Goal: Task Accomplishment & Management: Complete application form

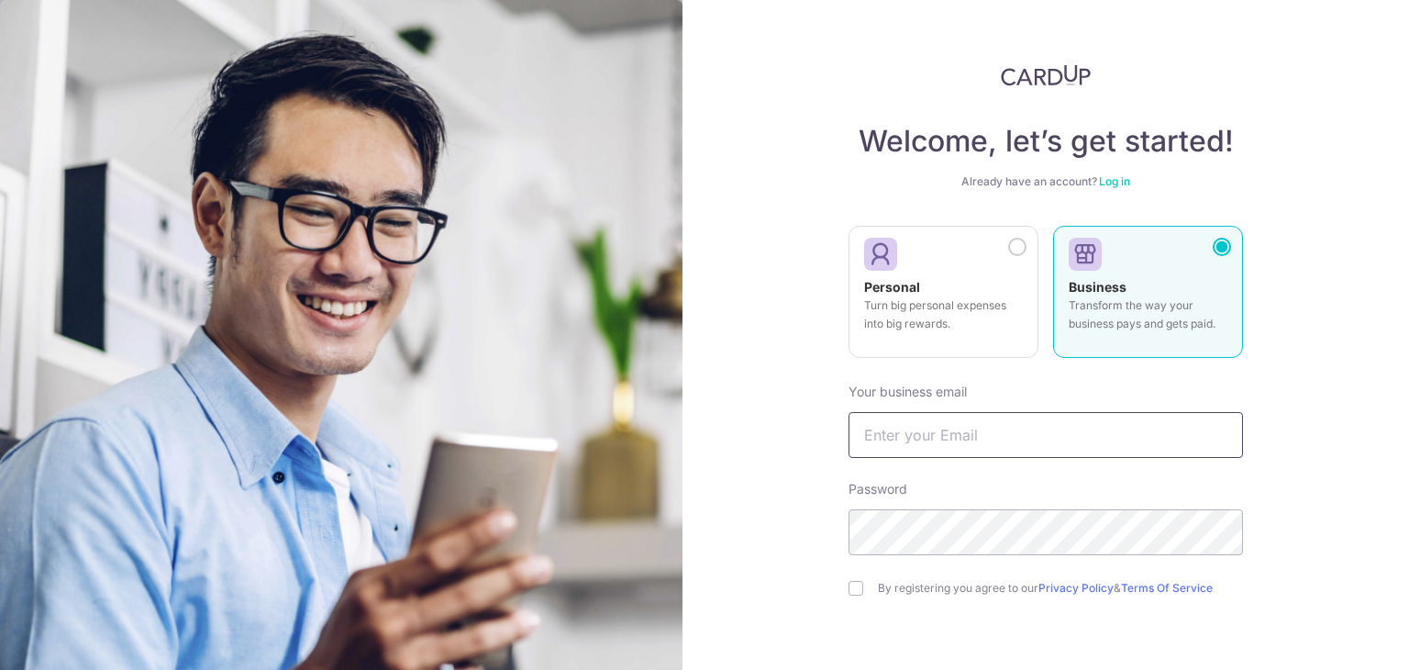
click at [984, 430] on input "text" at bounding box center [1046, 435] width 395 height 46
type input "Singaporeimmigrationhub@gmail.com"
click at [1005, 489] on div "Password" at bounding box center [1046, 517] width 395 height 75
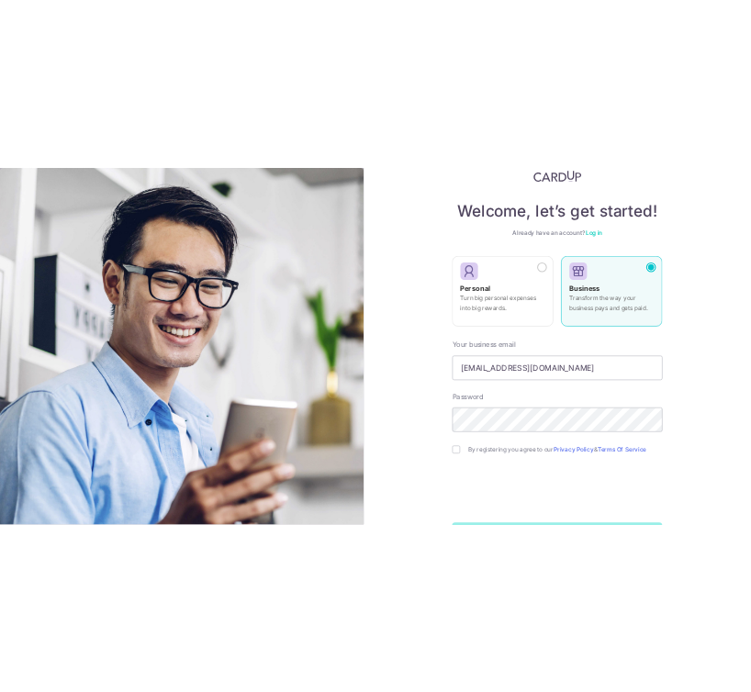
scroll to position [92, 0]
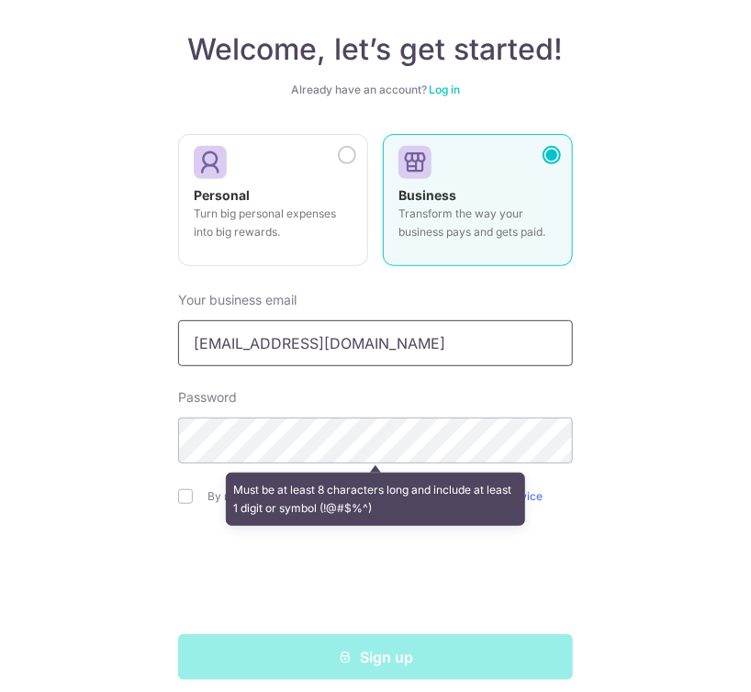
drag, startPoint x: 470, startPoint y: 359, endPoint x: 162, endPoint y: 349, distance: 307.5
click at [162, 349] on div "Welcome, let’s get started! Already have an account? Log in Personal Turn big p…" at bounding box center [375, 346] width 751 height 692
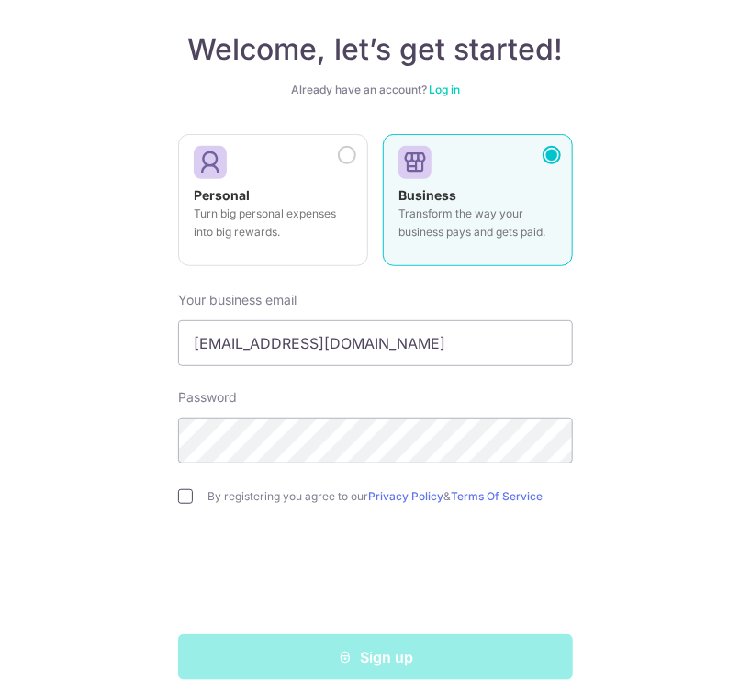
click at [187, 494] on input "checkbox" at bounding box center [185, 496] width 15 height 15
checkbox input "true"
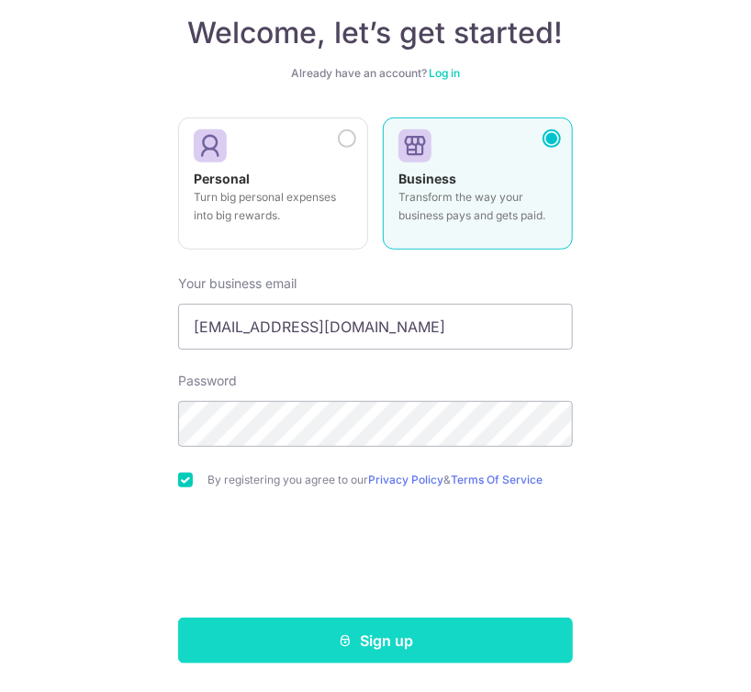
click at [344, 640] on icon "submit" at bounding box center [345, 640] width 15 height 15
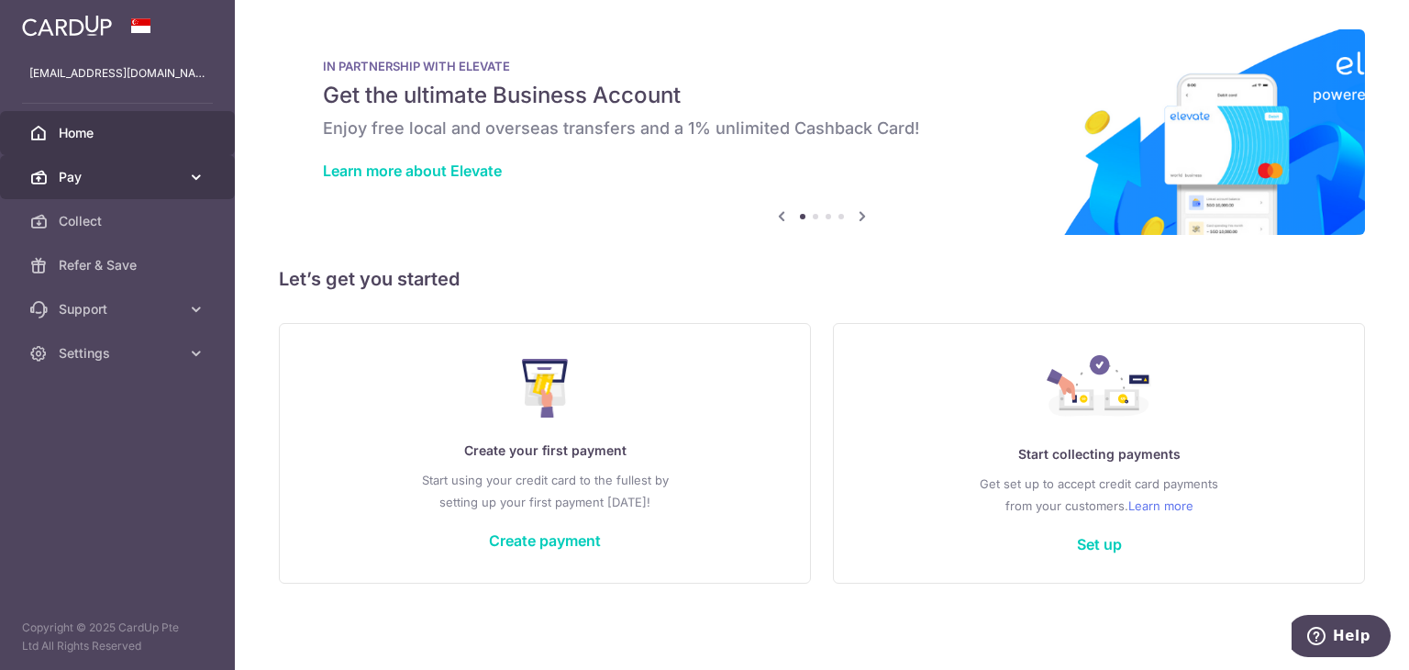
click at [139, 177] on span "Pay" at bounding box center [119, 177] width 121 height 18
click at [598, 546] on link "Create payment" at bounding box center [545, 540] width 112 height 18
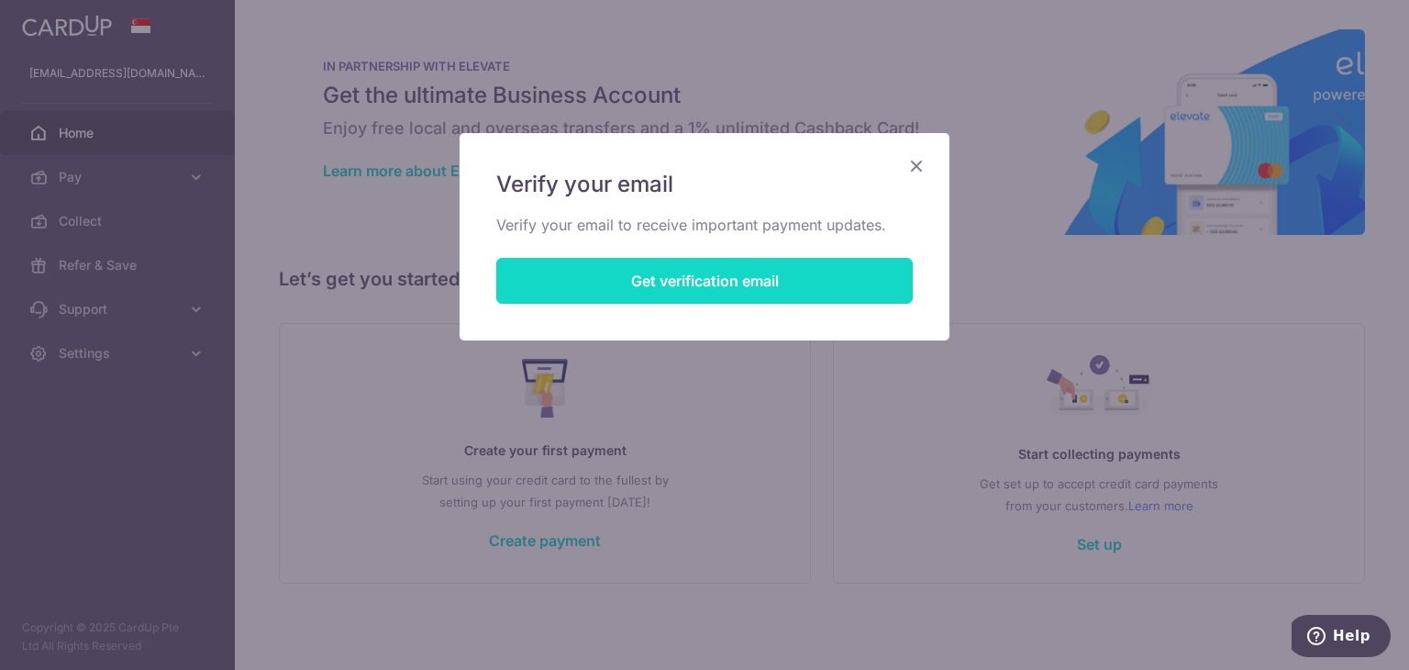
click at [766, 285] on button "Get verification email" at bounding box center [704, 281] width 417 height 46
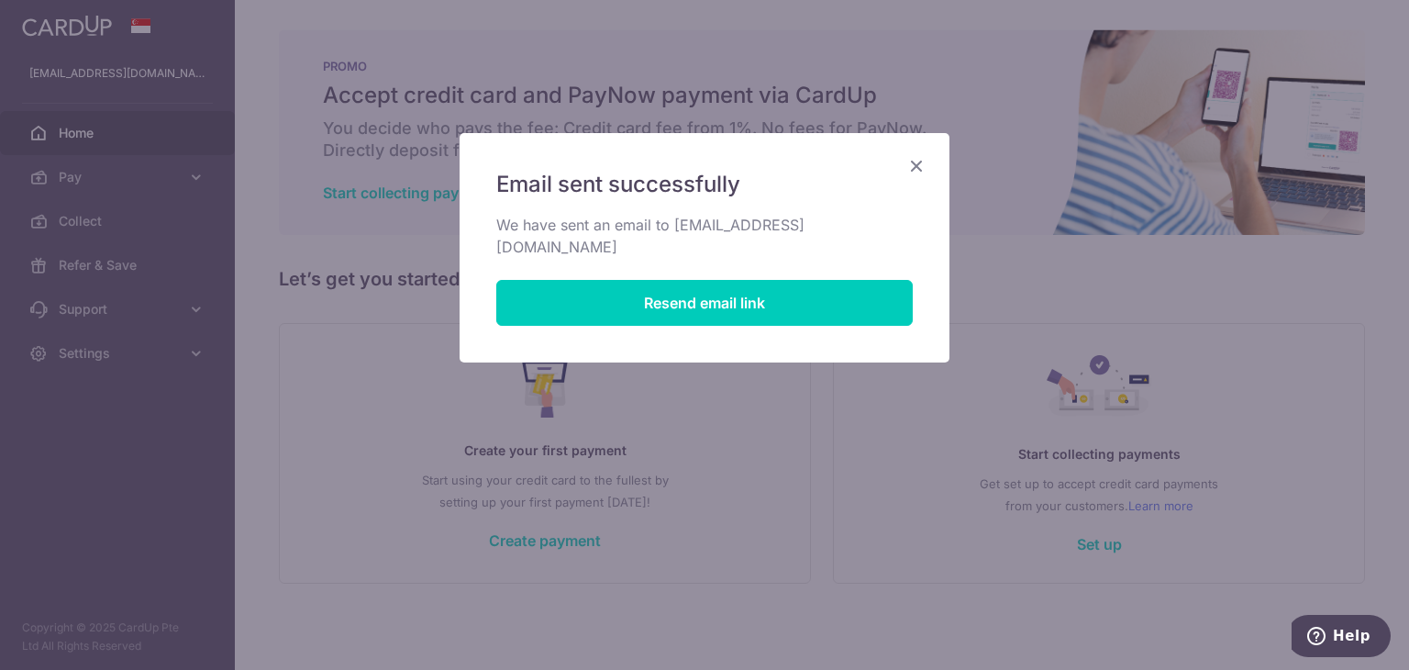
click at [919, 163] on icon "Close" at bounding box center [917, 165] width 22 height 23
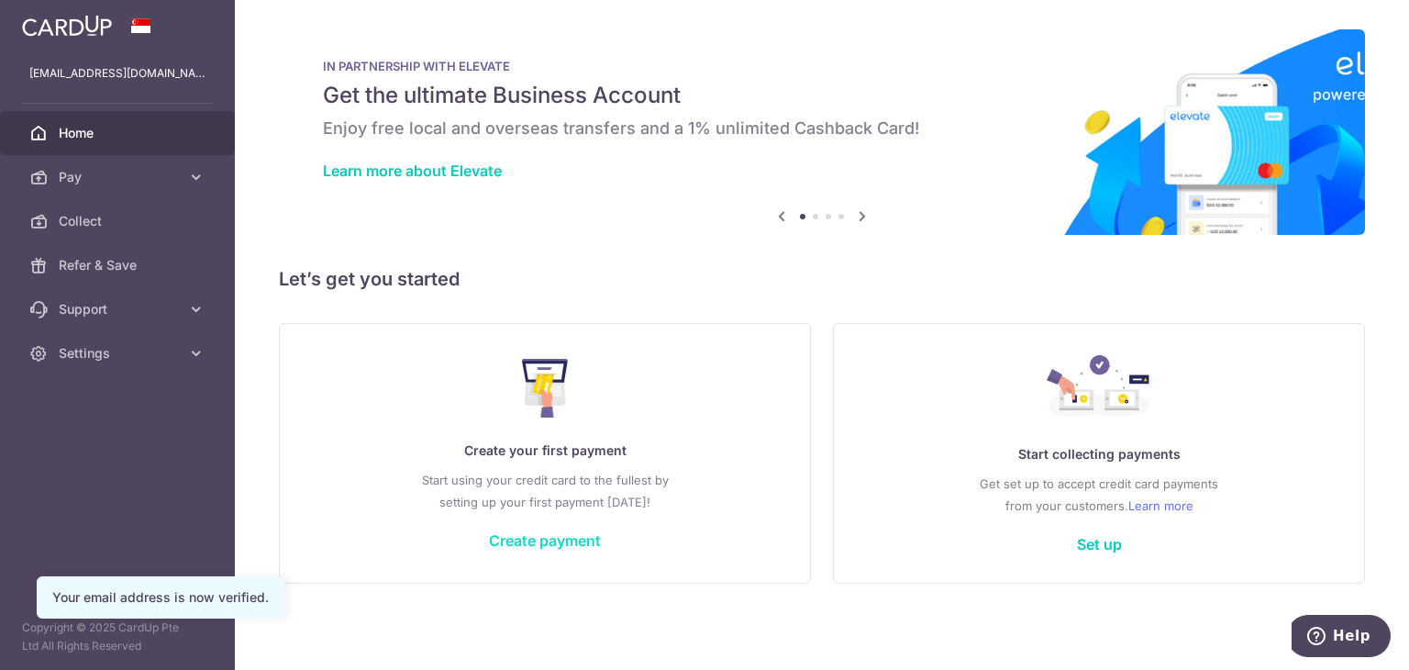
click at [541, 541] on link "Create payment" at bounding box center [545, 540] width 112 height 18
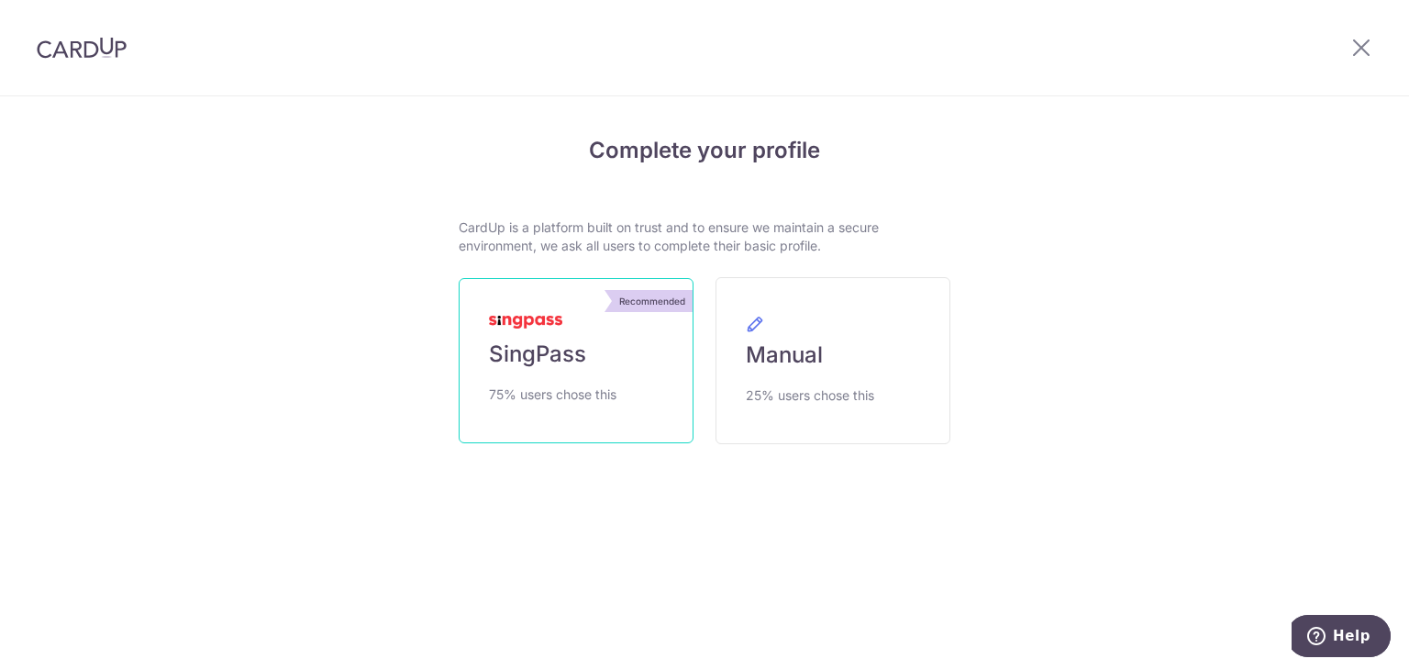
click at [585, 380] on link "Recommended SingPass 75% users chose this" at bounding box center [576, 360] width 235 height 165
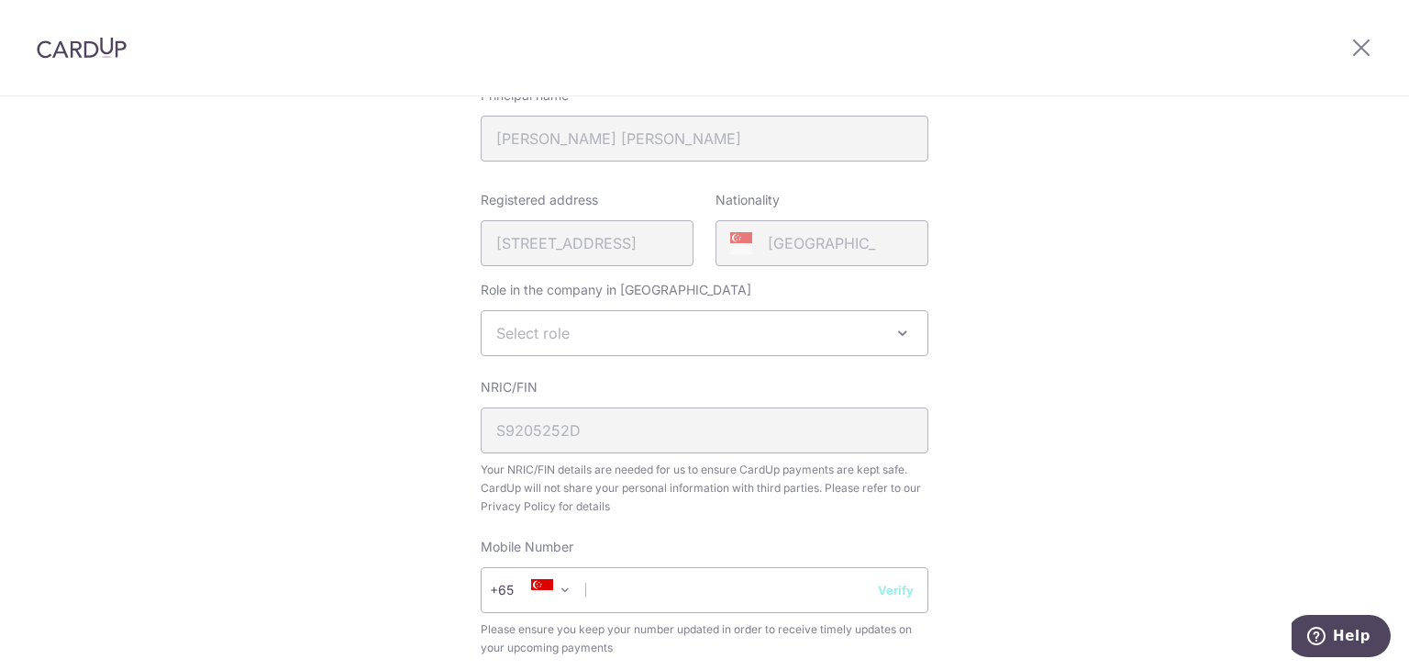
scroll to position [367, 0]
click at [683, 329] on span "Select role" at bounding box center [705, 332] width 446 height 44
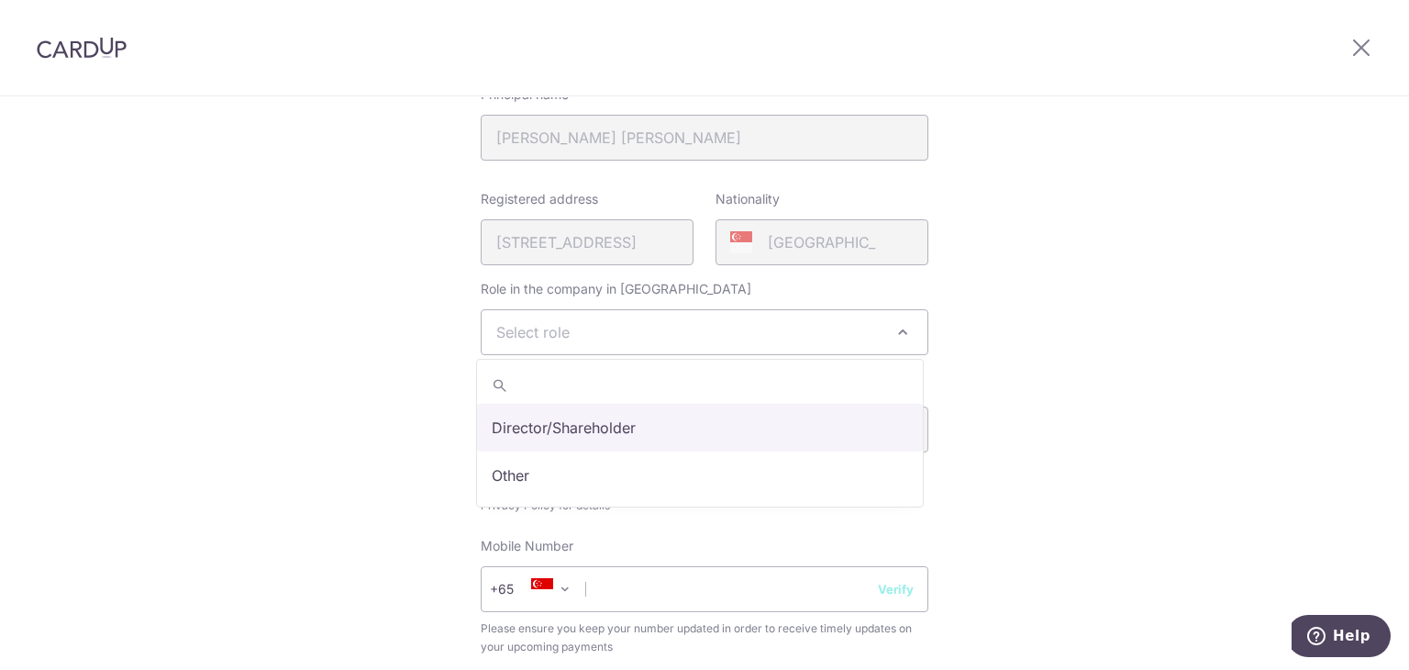
select select "director"
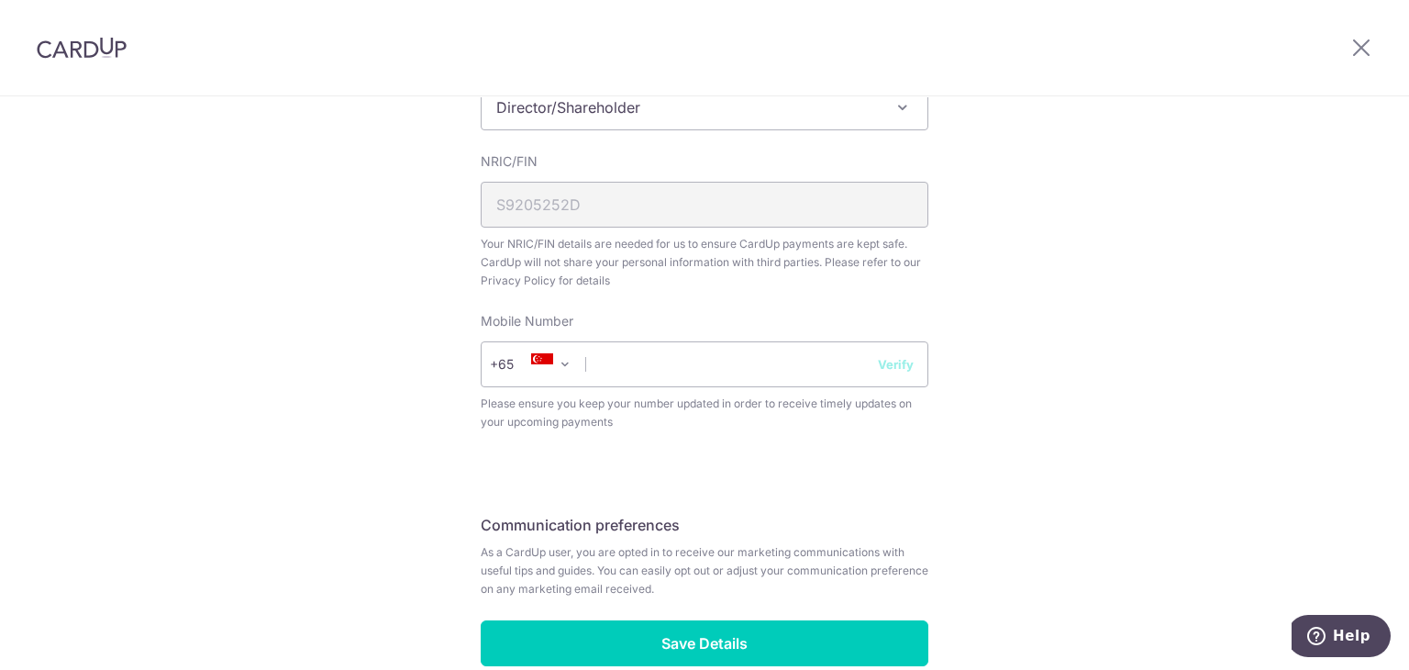
scroll to position [642, 0]
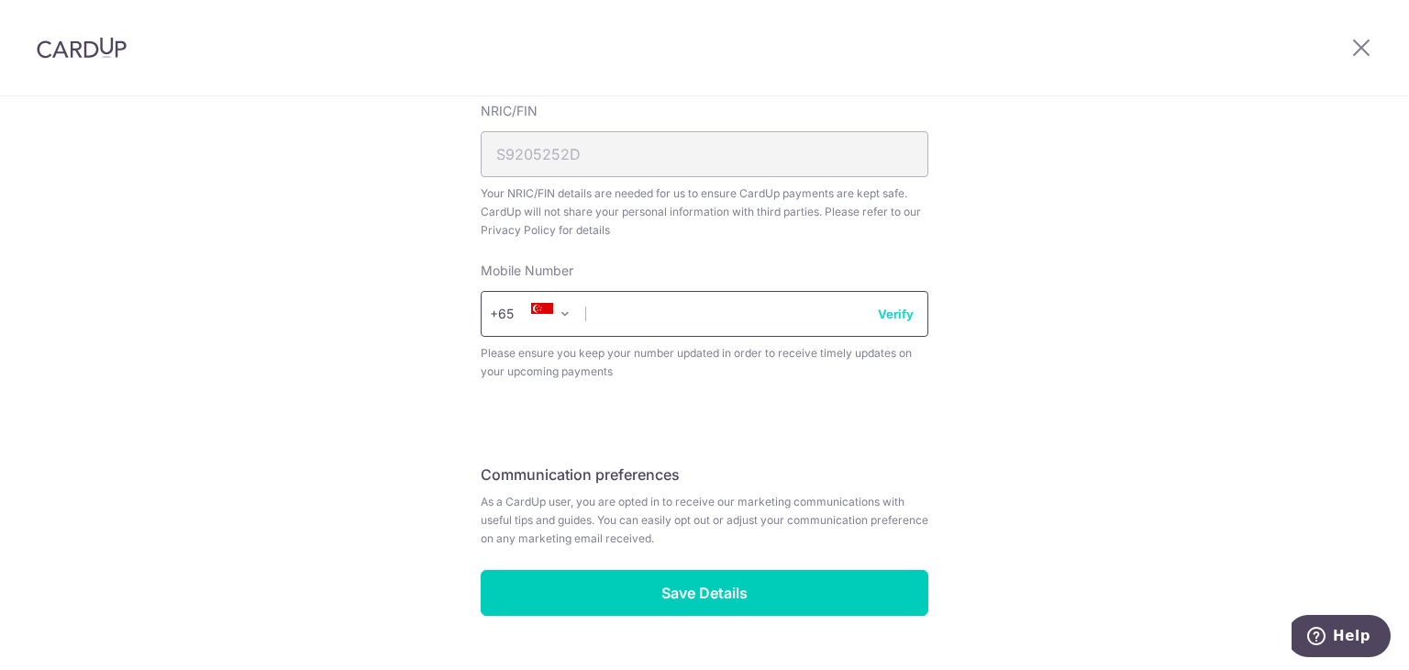
click at [758, 325] on input "text" at bounding box center [705, 314] width 448 height 46
type input "92267056"
click at [900, 312] on button "Verify" at bounding box center [896, 314] width 36 height 18
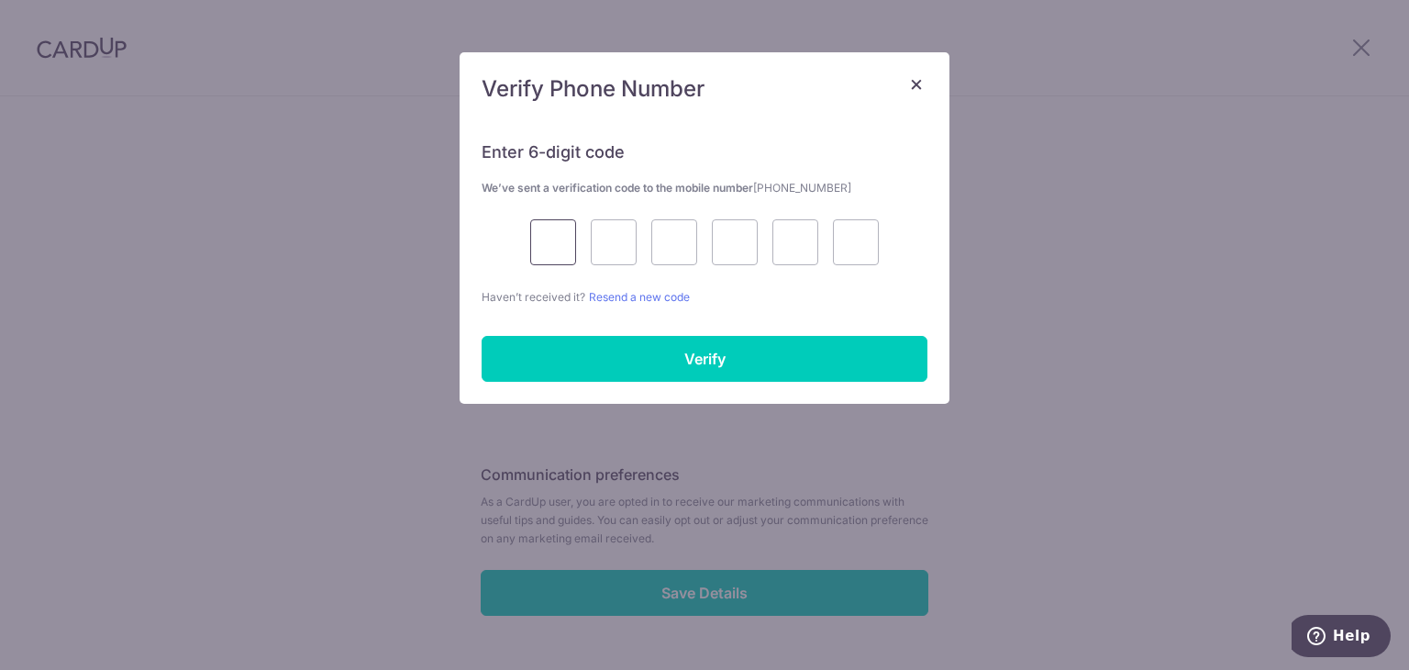
click at [555, 253] on input "text" at bounding box center [553, 242] width 46 height 46
type input "3"
type input "6"
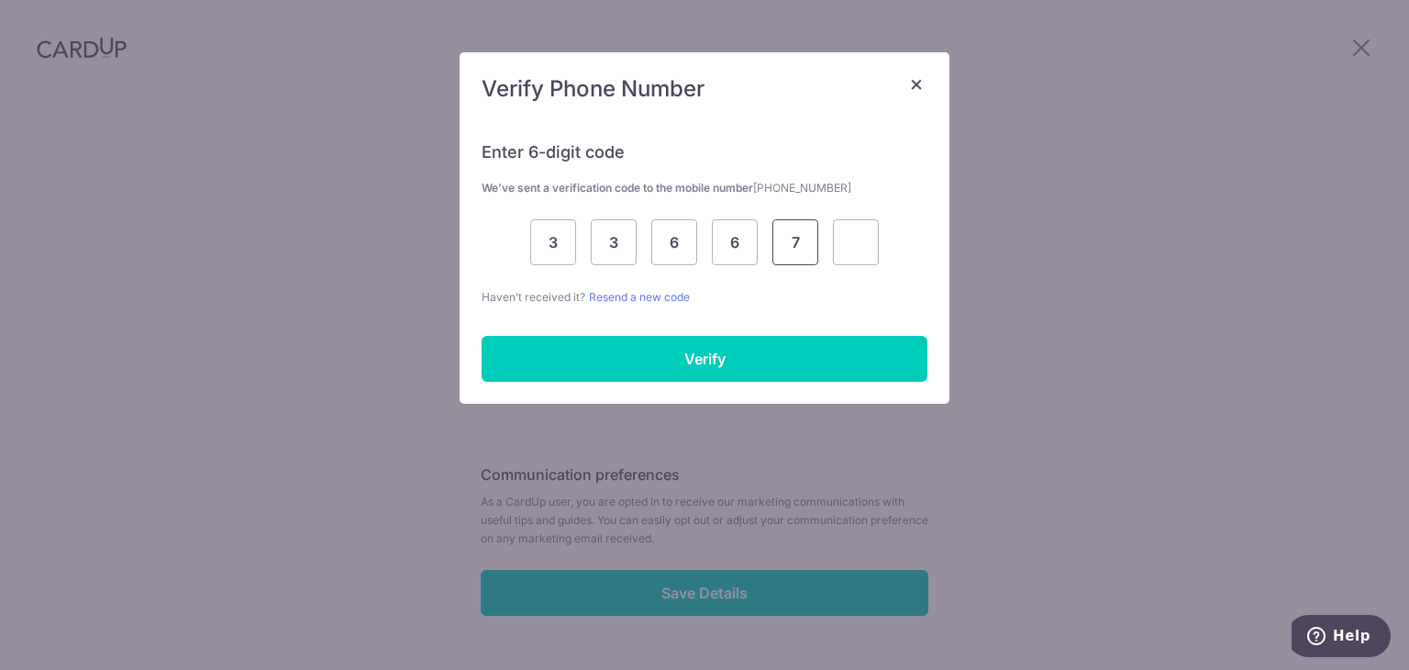
type input "7"
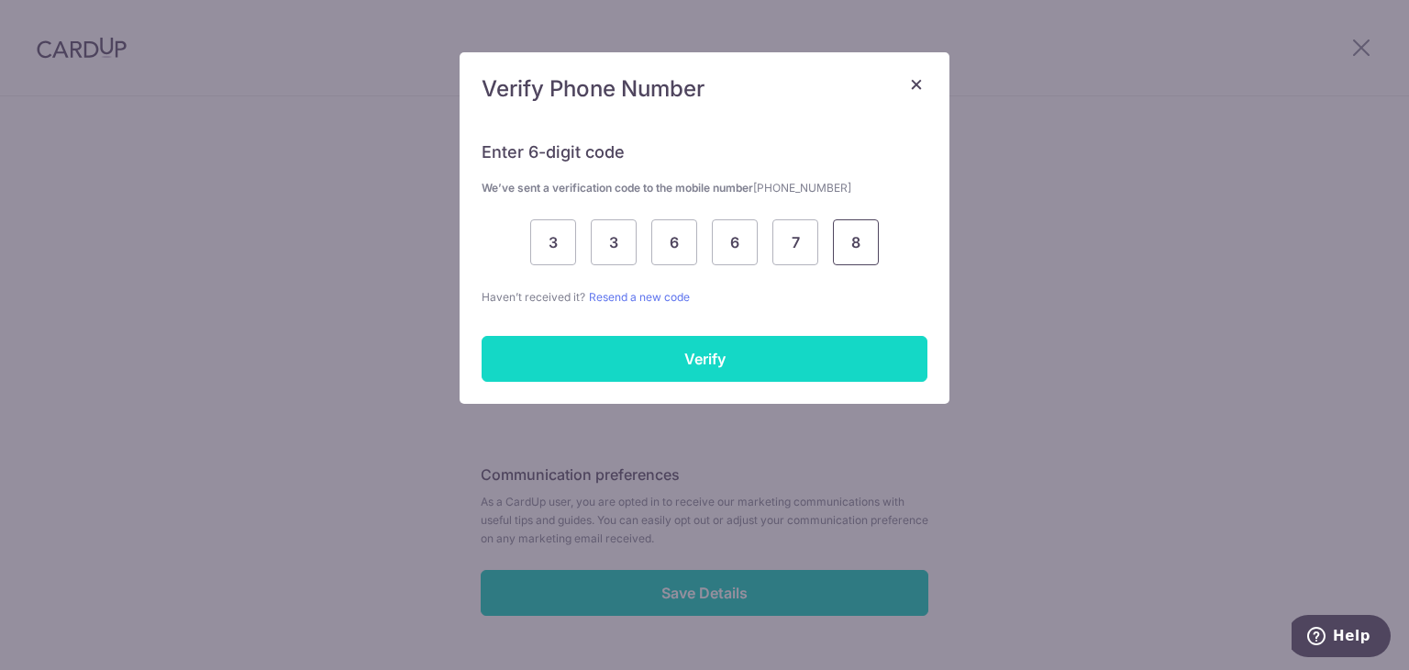
type input "8"
click at [698, 371] on input "Verify" at bounding box center [705, 359] width 446 height 46
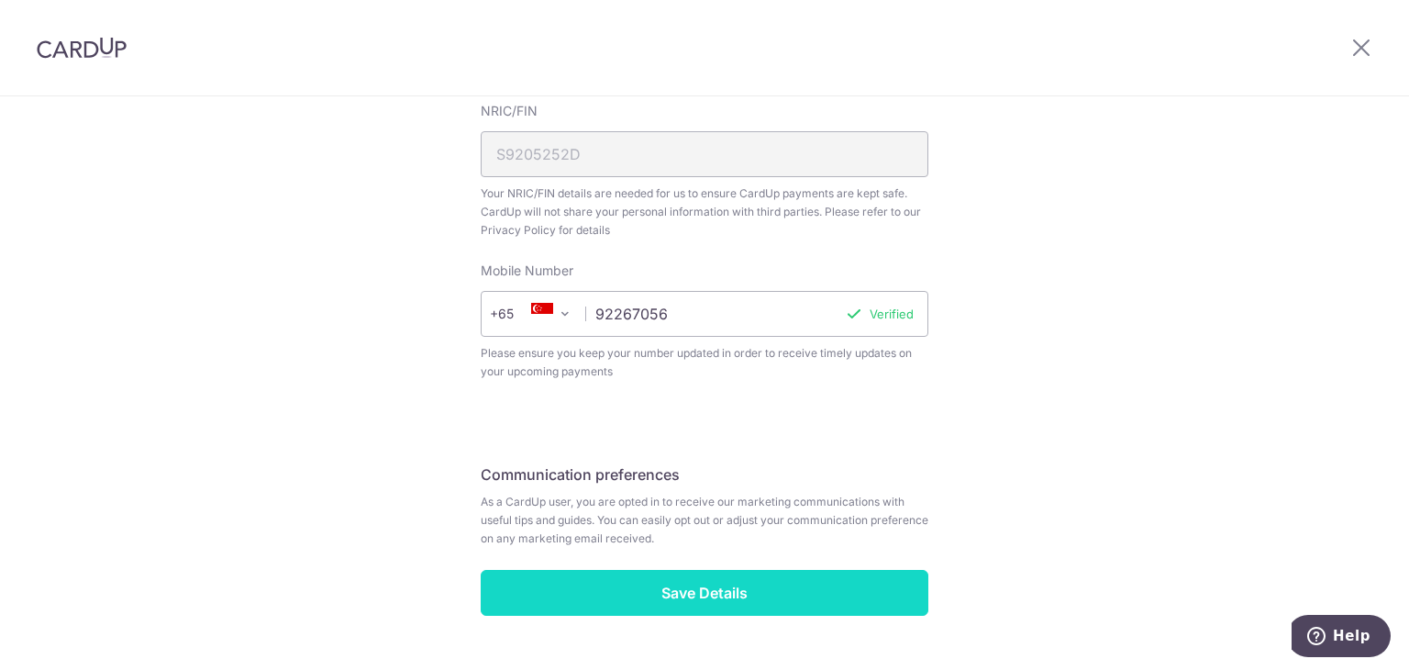
scroll to position [688, 0]
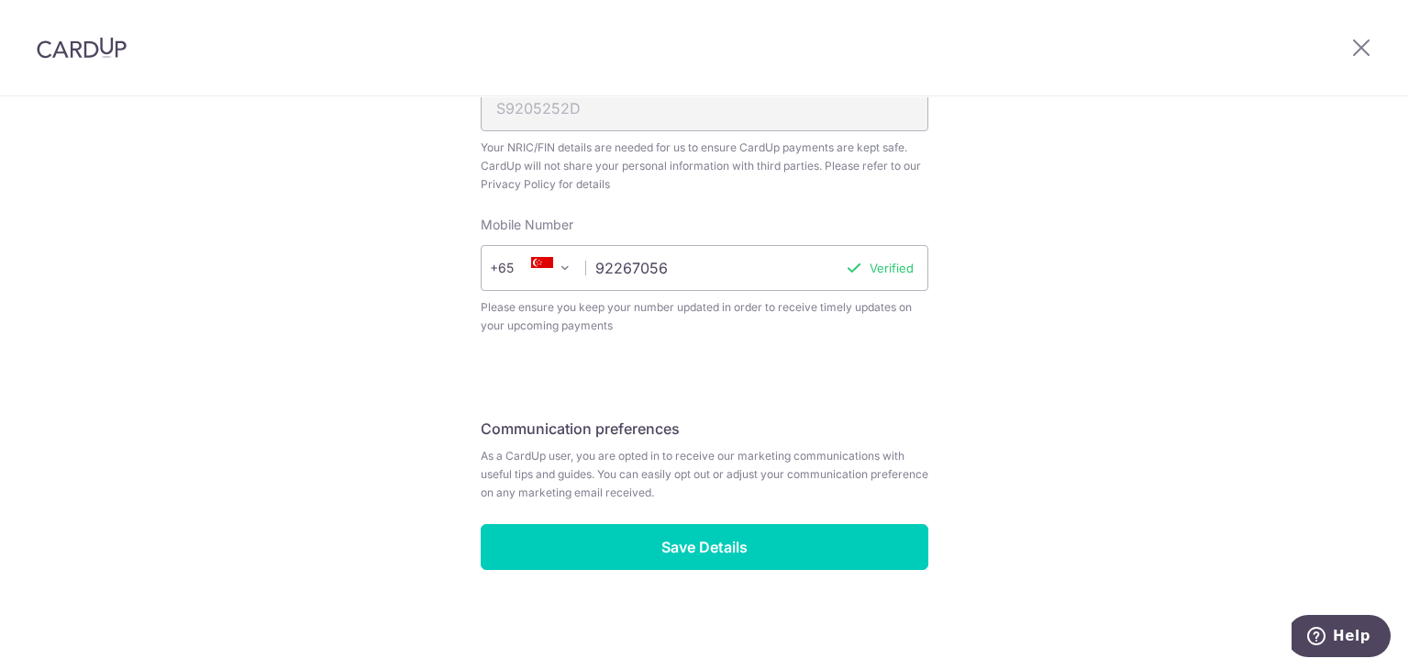
click at [459, 435] on div "Review your details Your Details Please provide your full name as per your NRIC…" at bounding box center [705, 44] width 492 height 1224
click at [459, 433] on div "Review your details Your Details Please provide your full name as per your NRIC…" at bounding box center [705, 44] width 492 height 1224
click at [459, 431] on div "Review your details Your Details Please provide your full name as per your NRIC…" at bounding box center [705, 44] width 492 height 1224
click at [459, 428] on div "Review your details Your Details Please provide your full name as per your NRIC…" at bounding box center [705, 44] width 492 height 1224
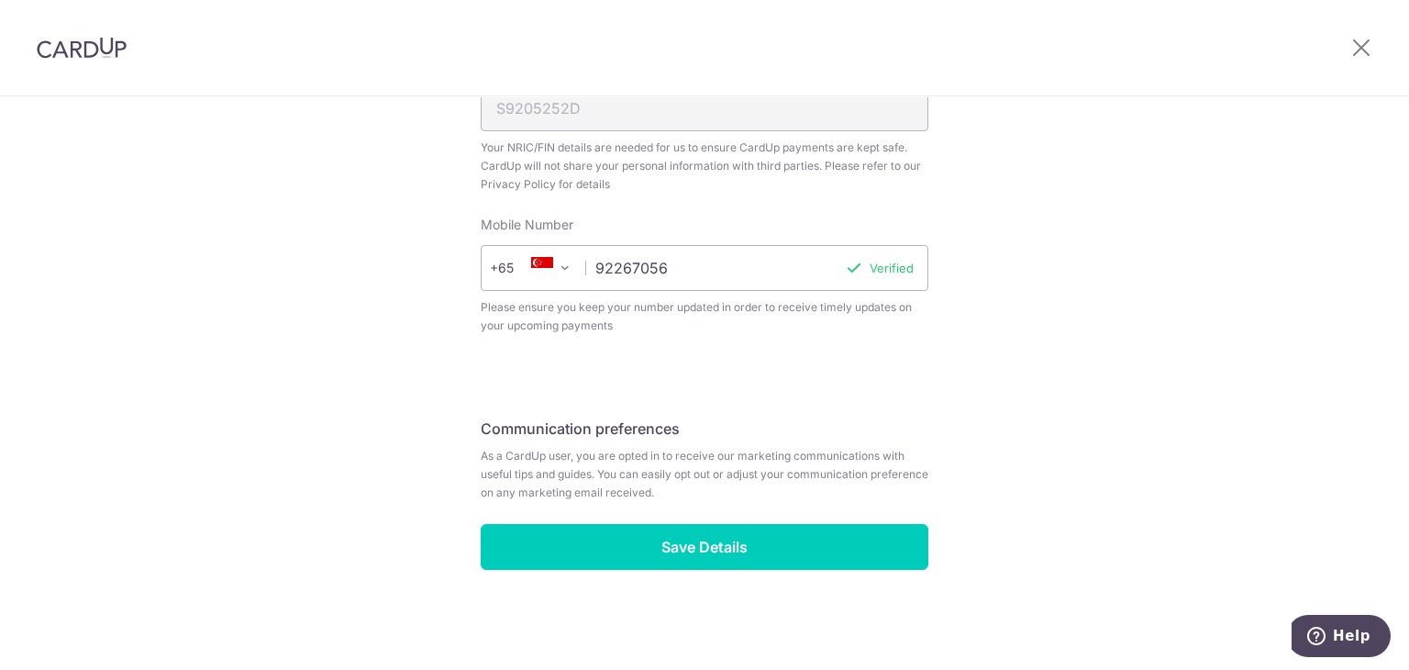
click at [767, 455] on span "As a CardUp user, you are opted in to receive our marketing communications with…" at bounding box center [705, 474] width 448 height 55
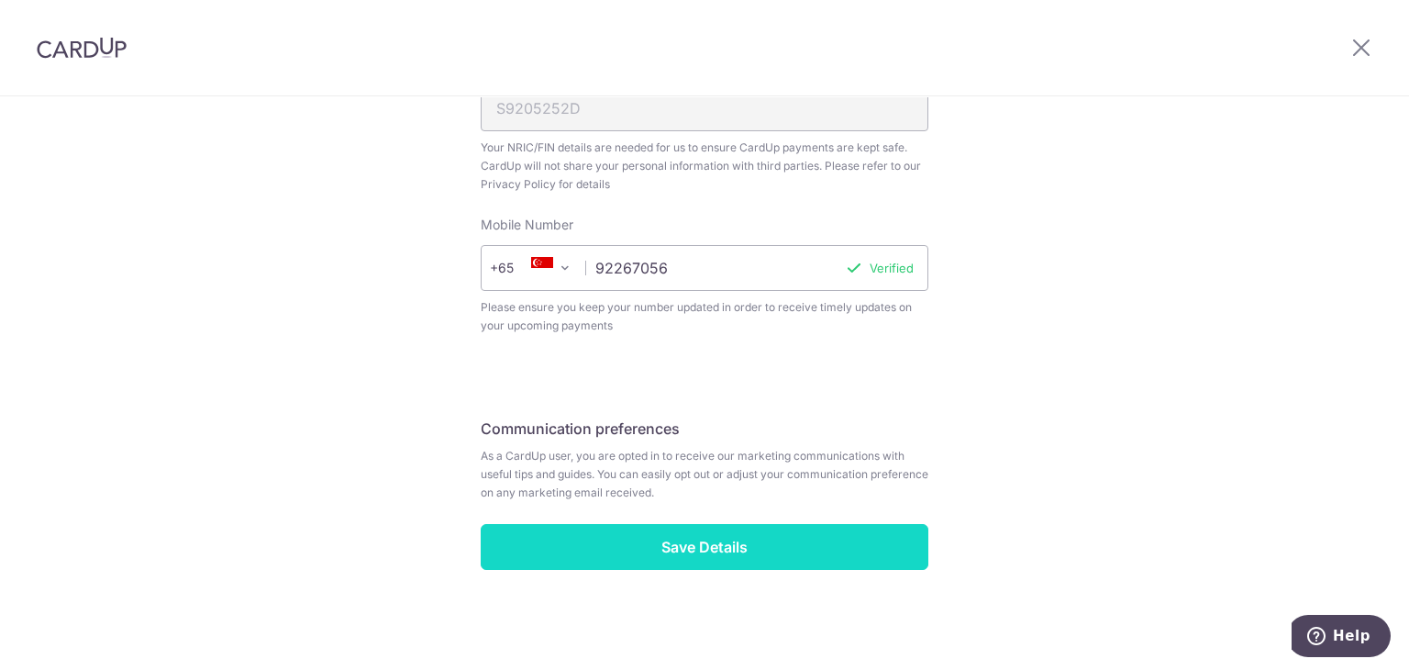
click at [722, 535] on input "Save Details" at bounding box center [705, 547] width 448 height 46
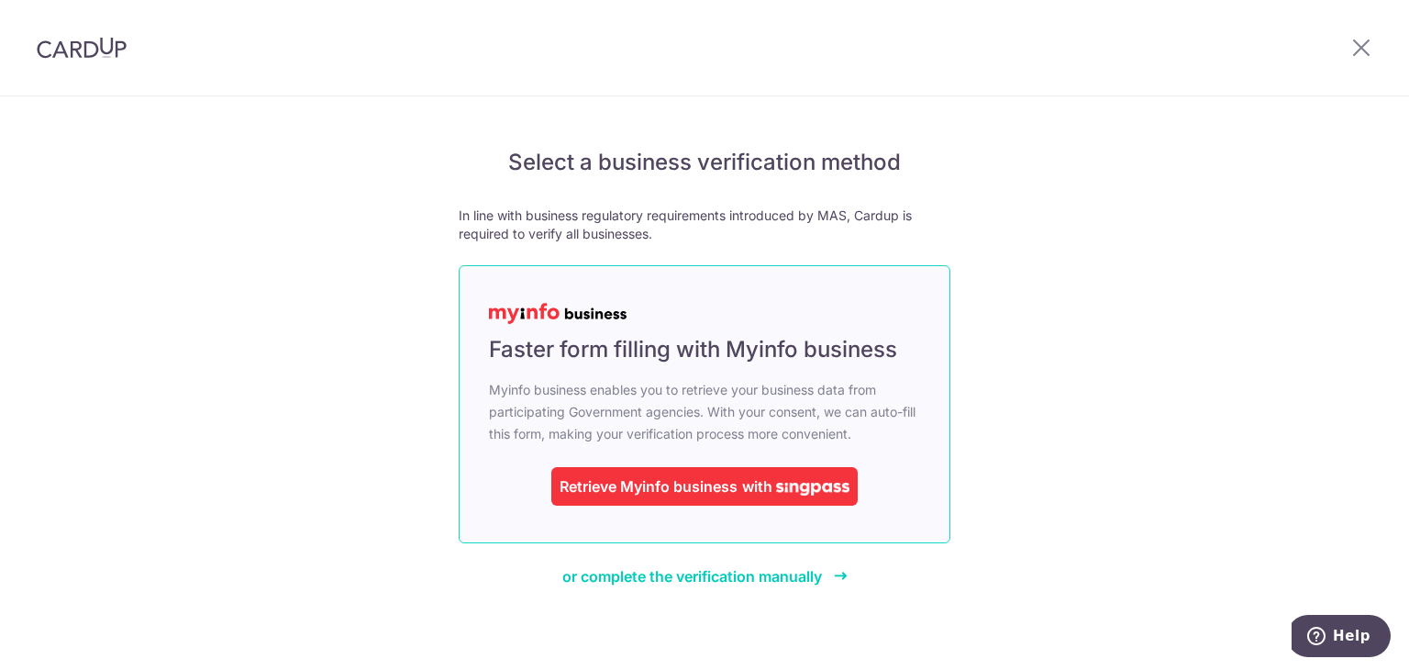
scroll to position [4, 0]
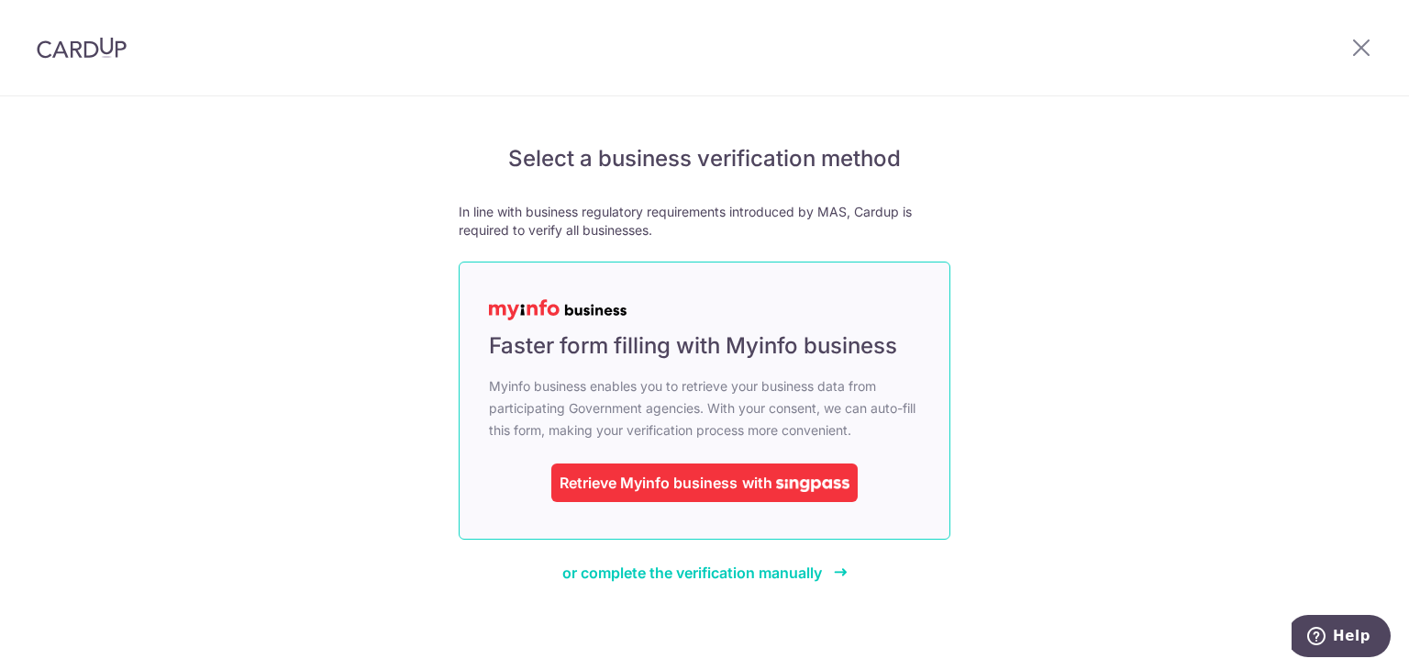
click at [716, 486] on div "Retrieve Myinfo business" at bounding box center [649, 483] width 178 height 22
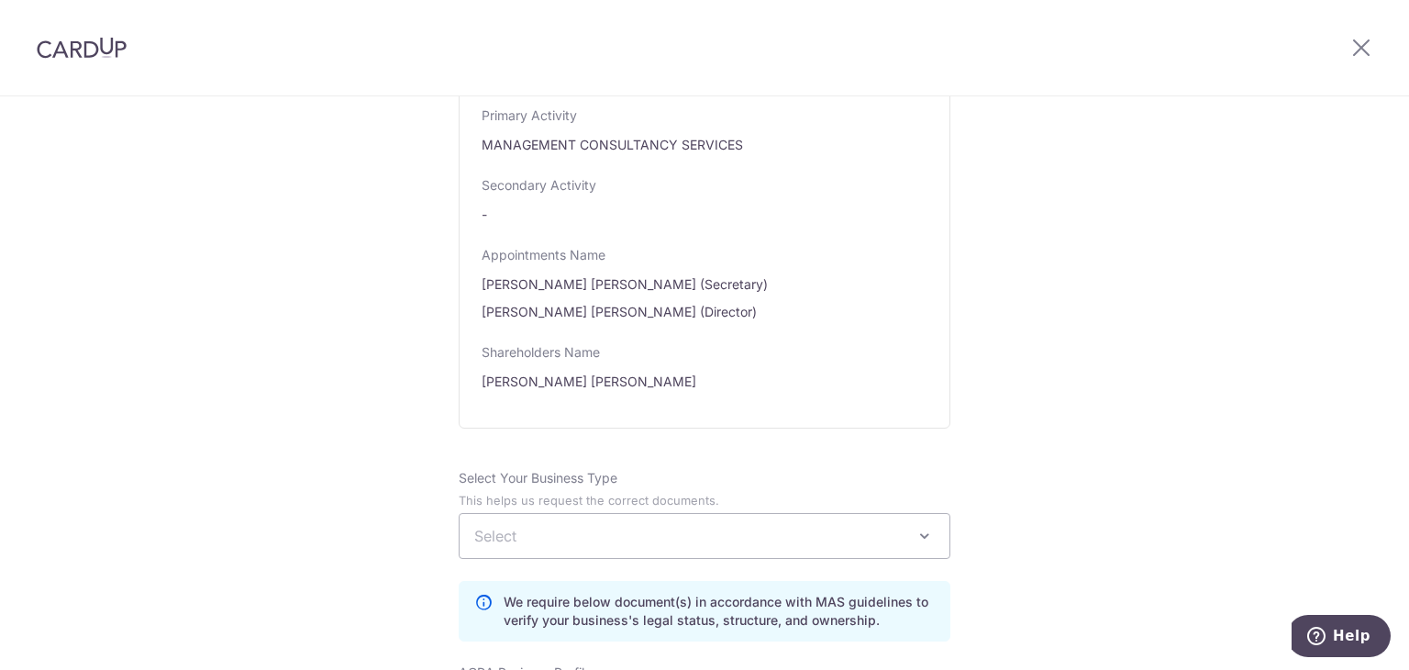
scroll to position [918, 0]
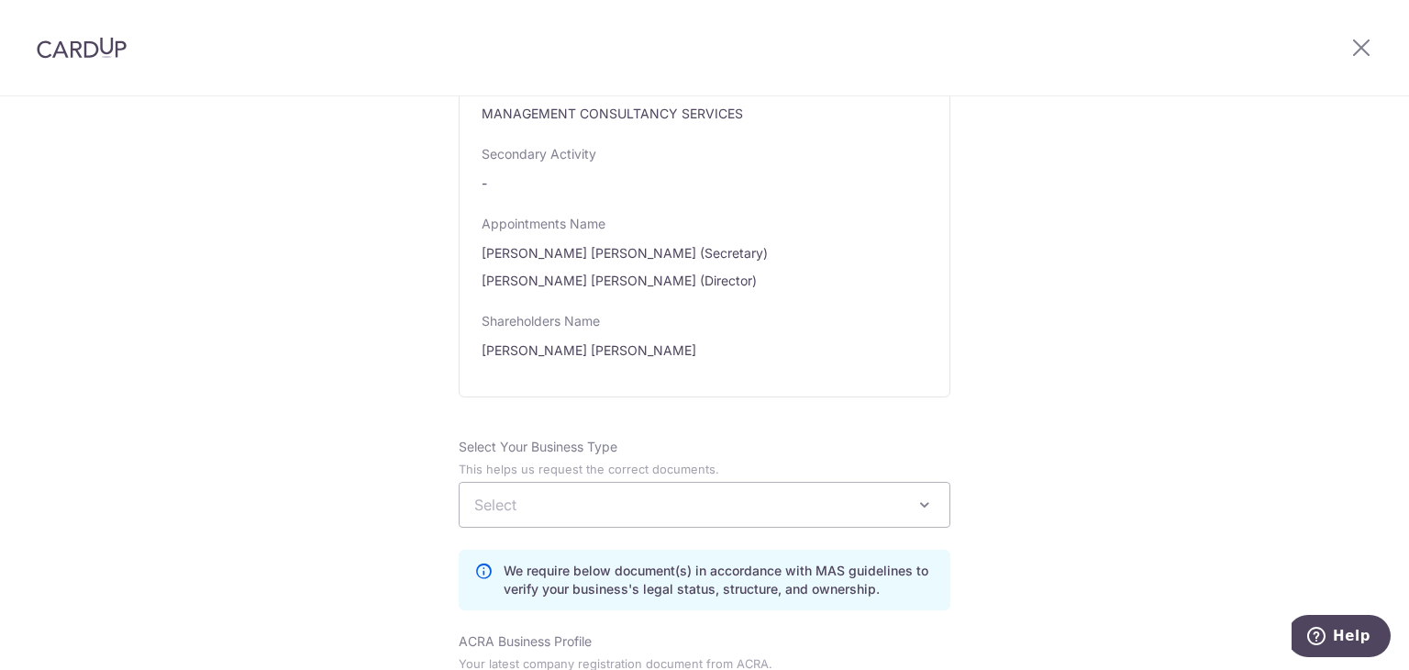
click at [649, 483] on span "Select" at bounding box center [705, 505] width 490 height 44
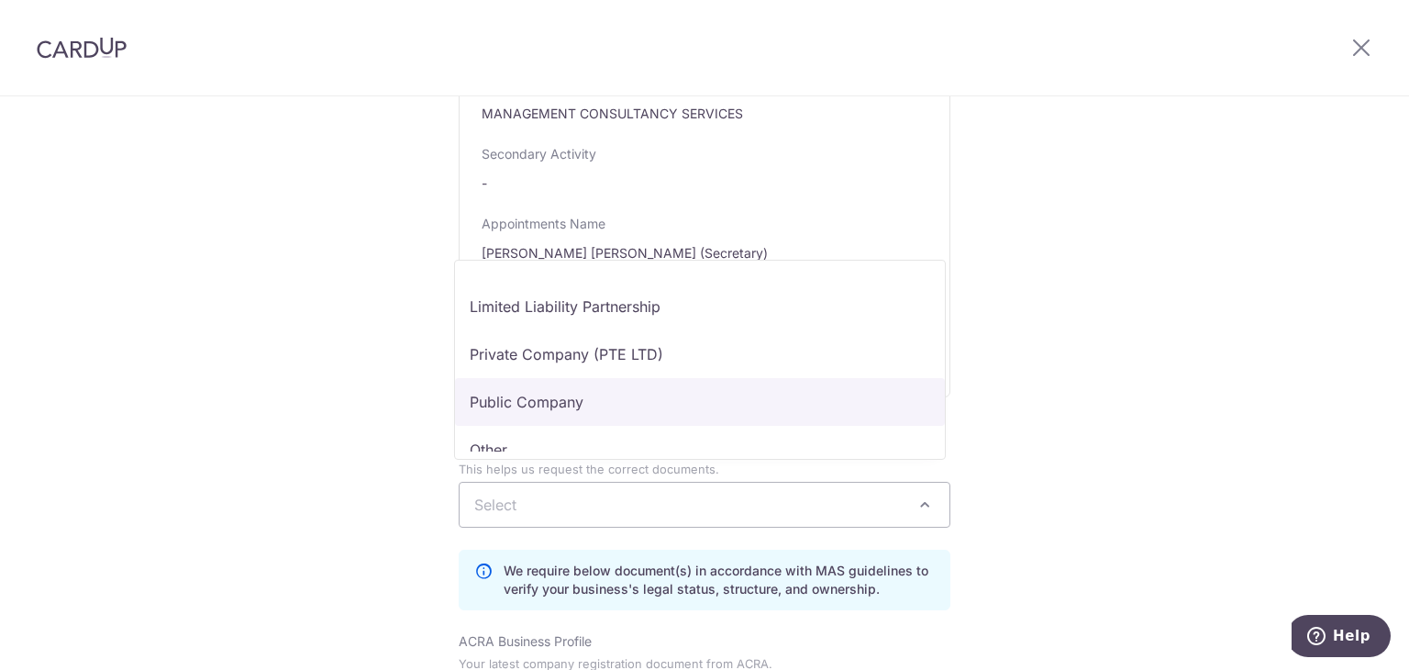
scroll to position [150, 0]
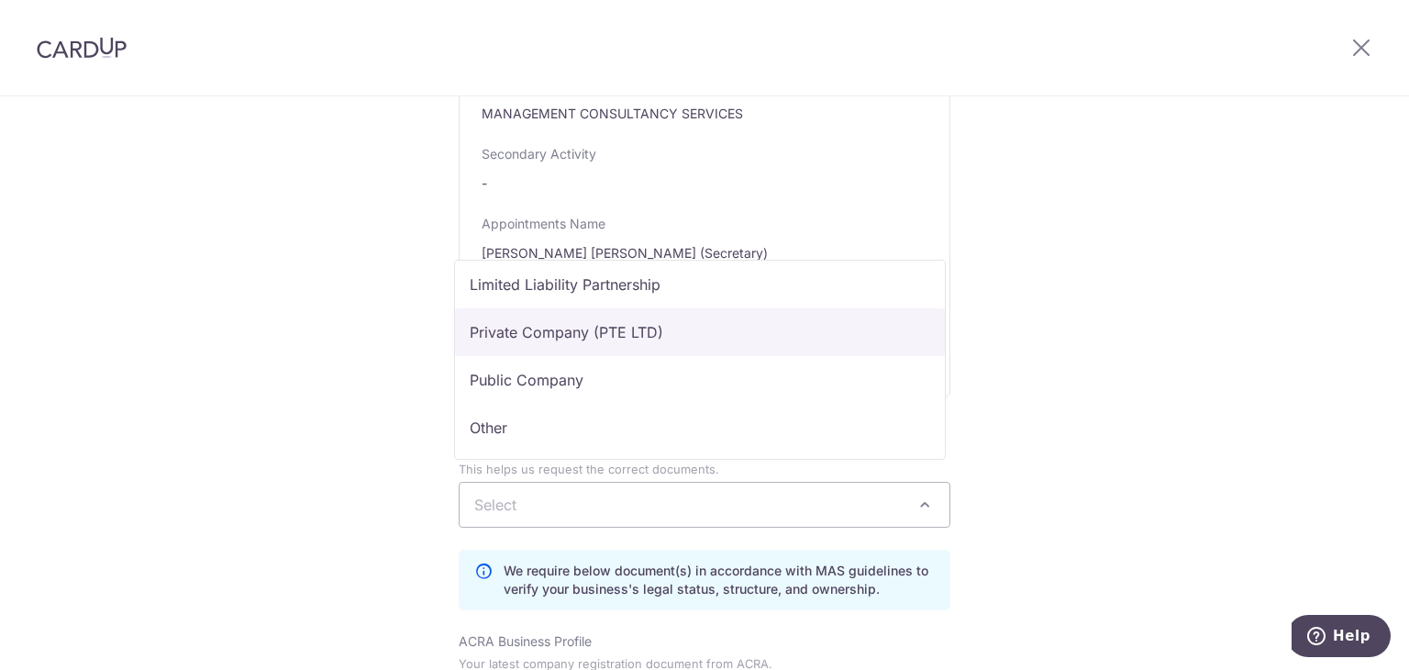
select select "Private Company (PTE LTD)"
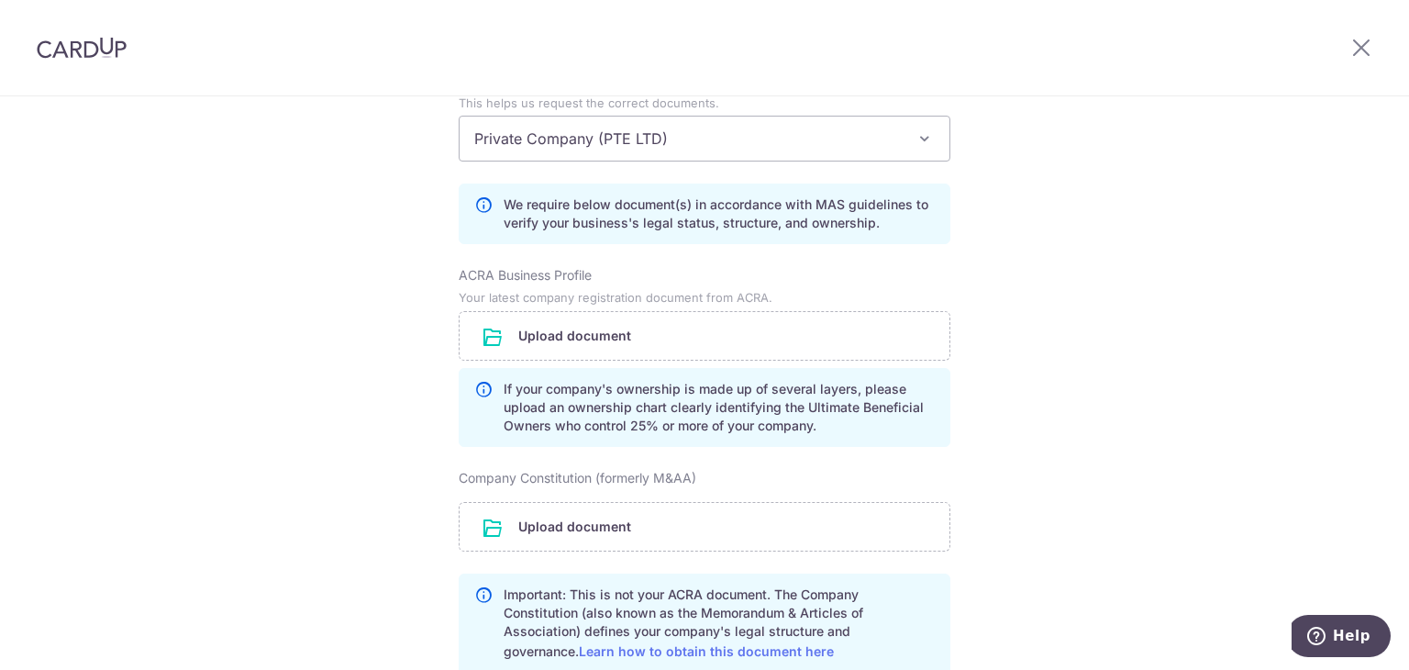
scroll to position [1285, 0]
click at [750, 322] on input "file" at bounding box center [705, 335] width 490 height 48
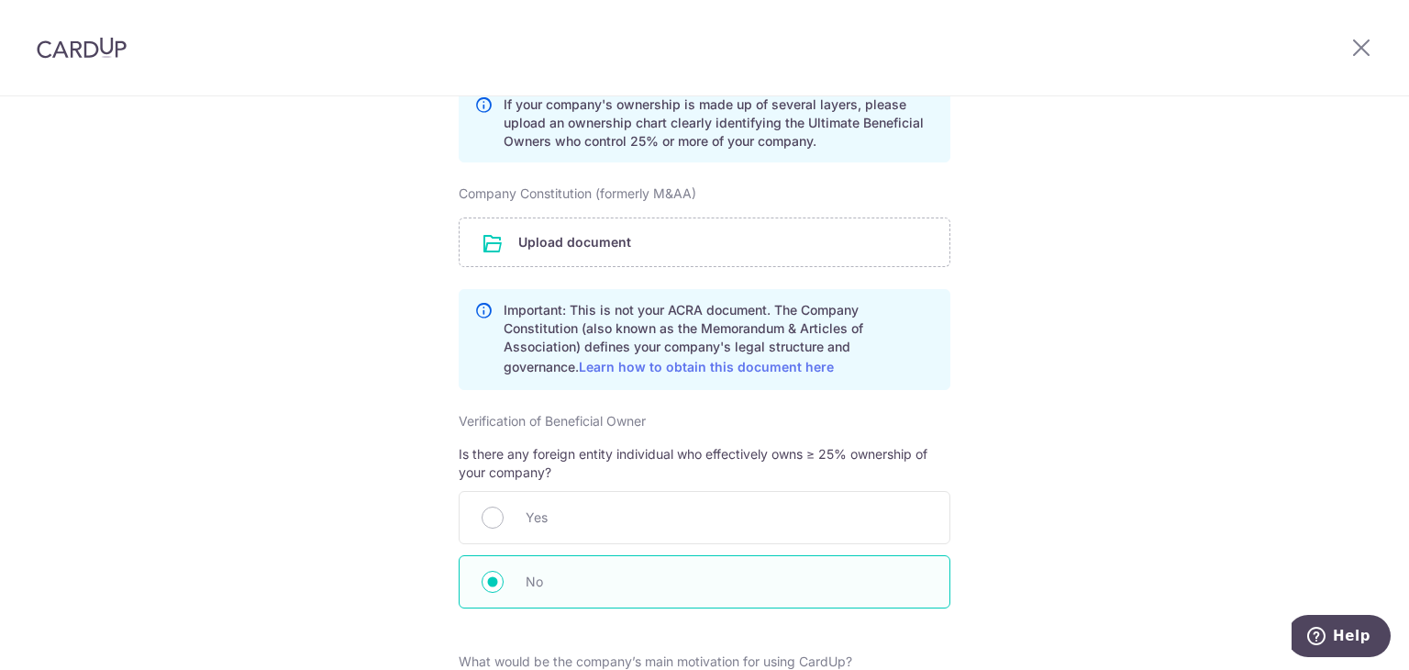
scroll to position [1652, 0]
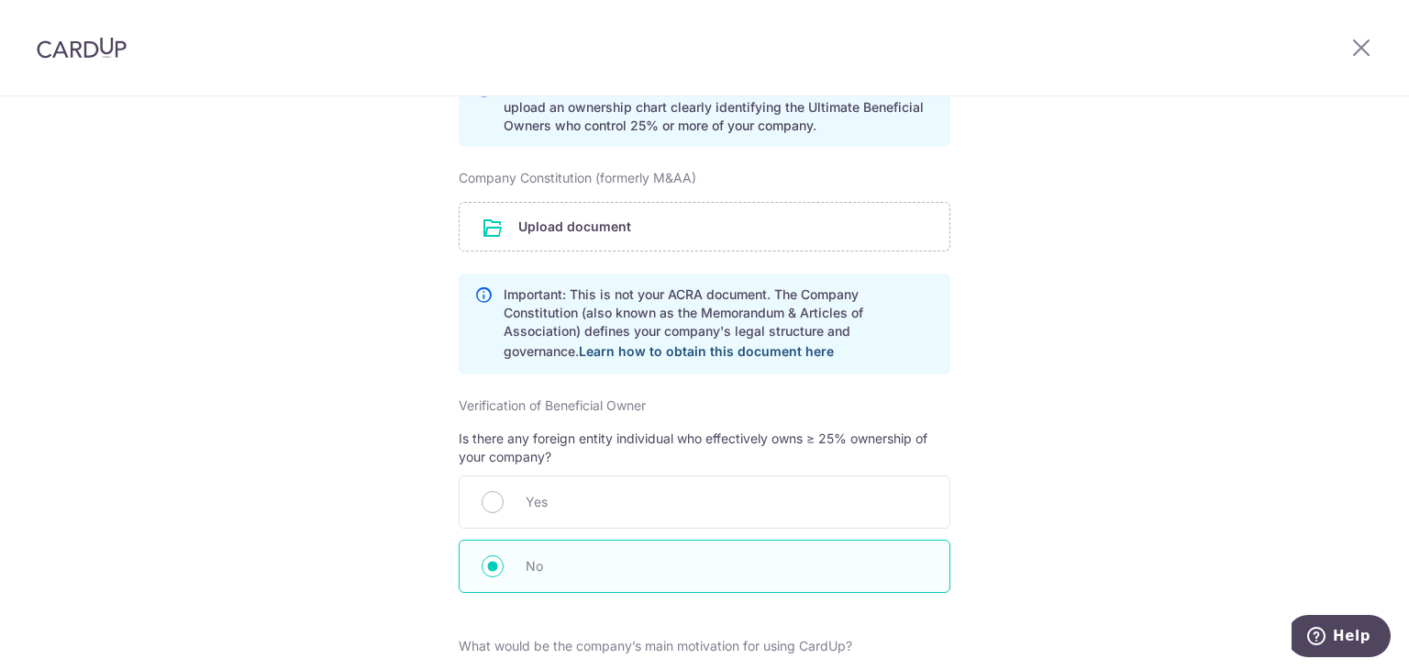
click at [653, 343] on link "Learn how to obtain this document here" at bounding box center [706, 351] width 255 height 16
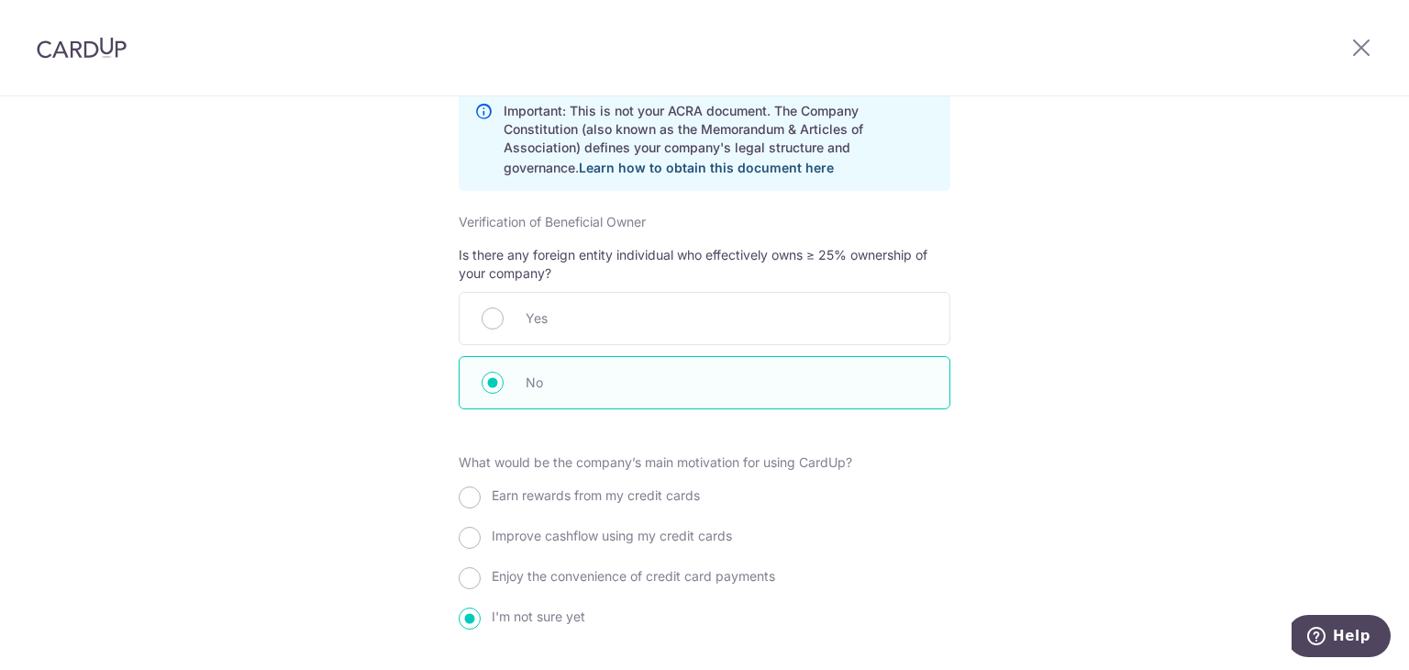
scroll to position [1927, 0]
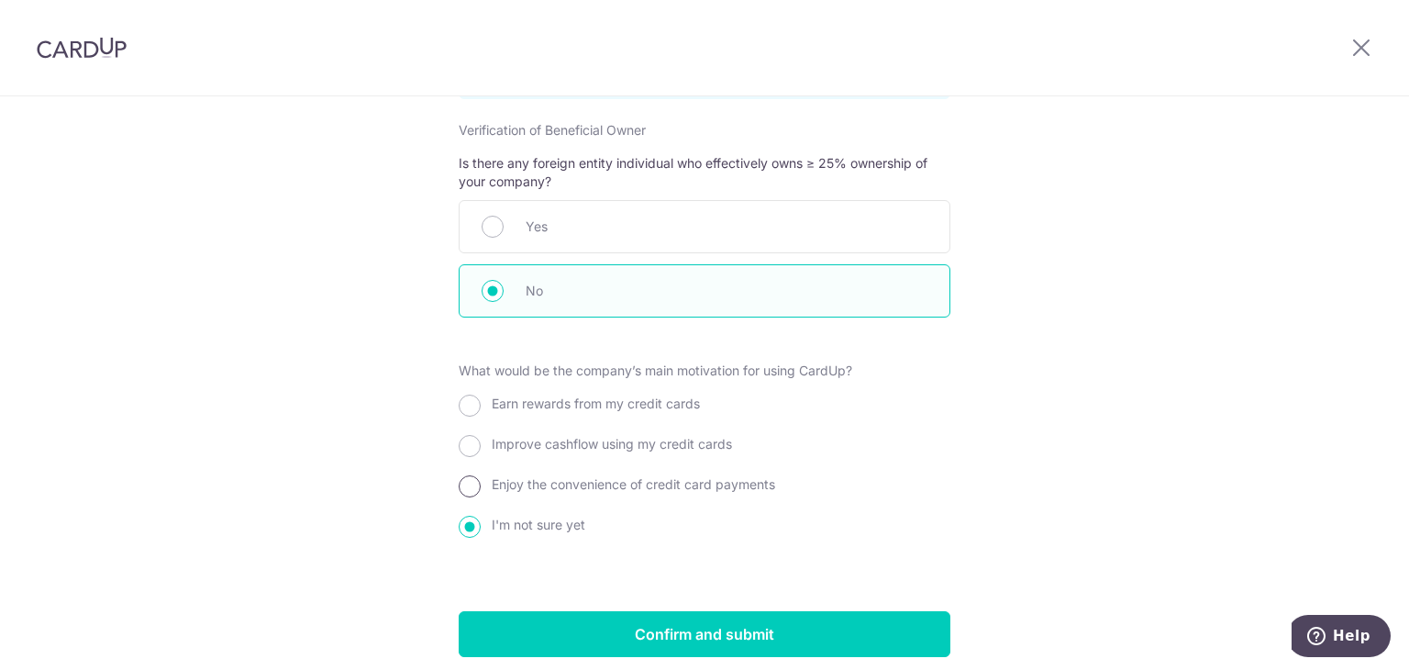
click at [467, 475] on input "Enjoy the convenience of credit card payments" at bounding box center [470, 486] width 22 height 22
radio input "true"
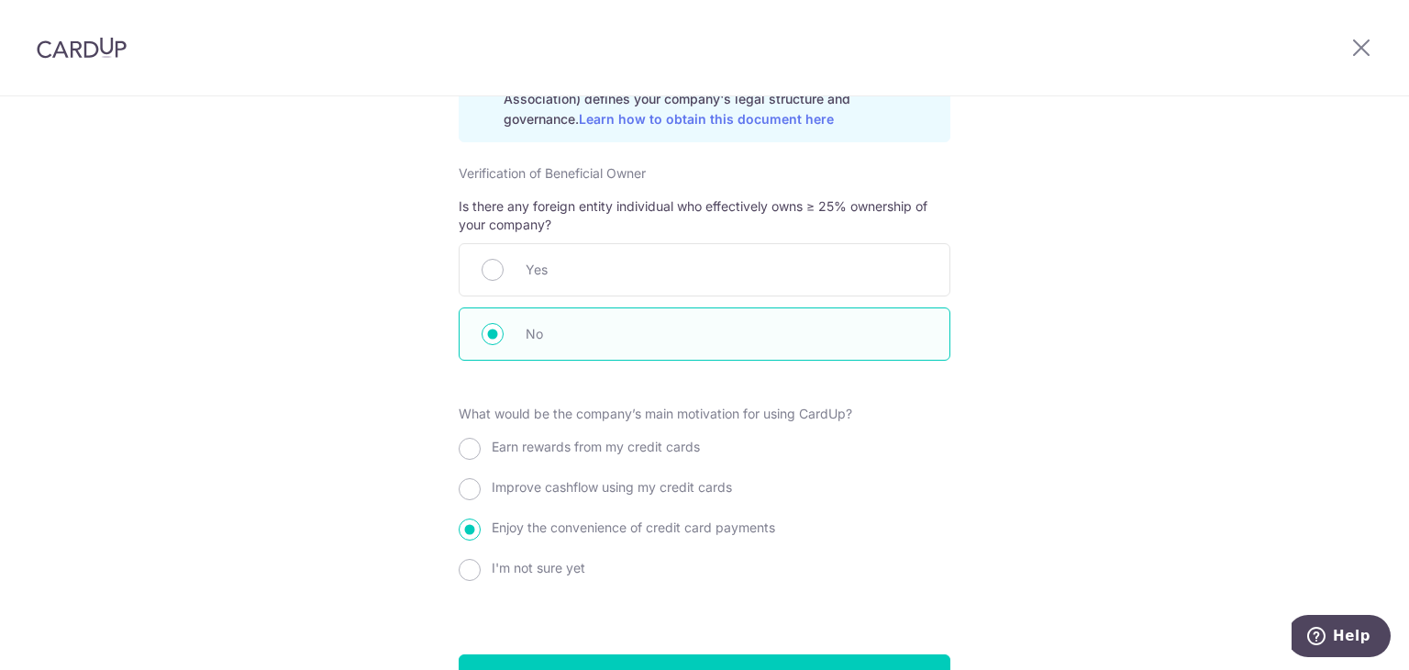
scroll to position [1978, 0]
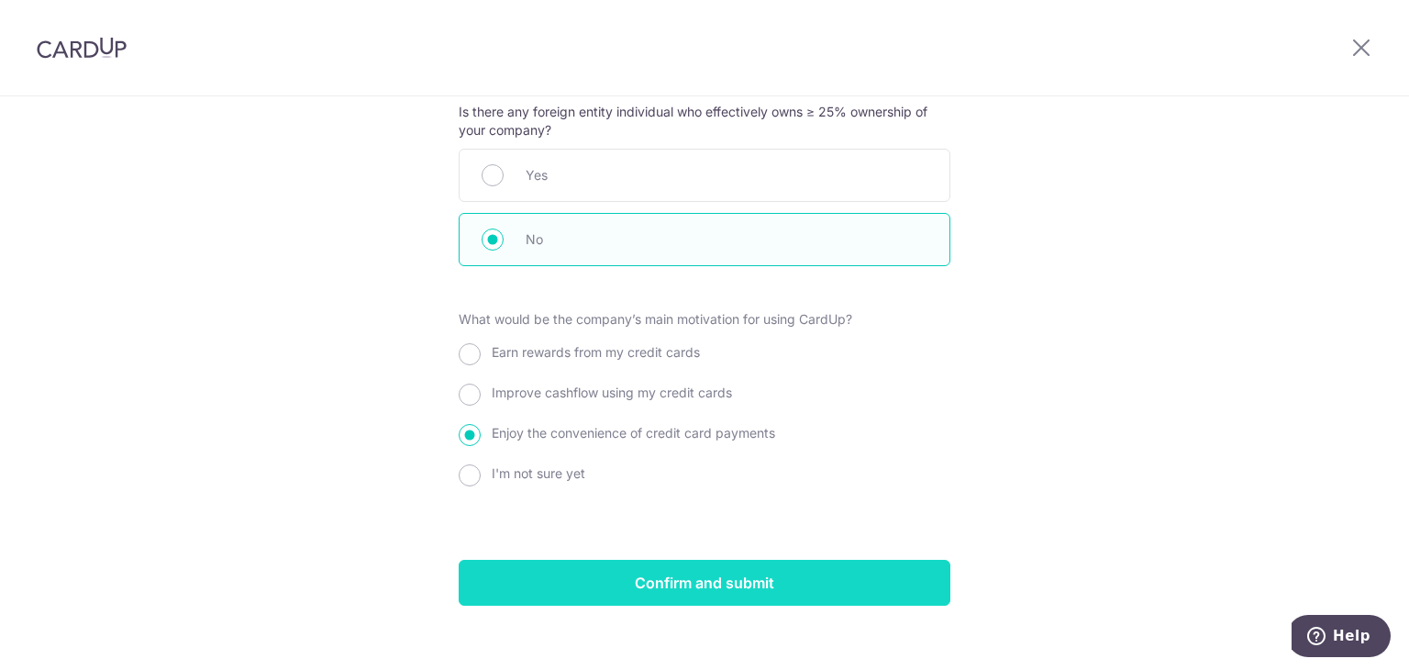
click at [719, 562] on input "Confirm and submit" at bounding box center [705, 583] width 492 height 46
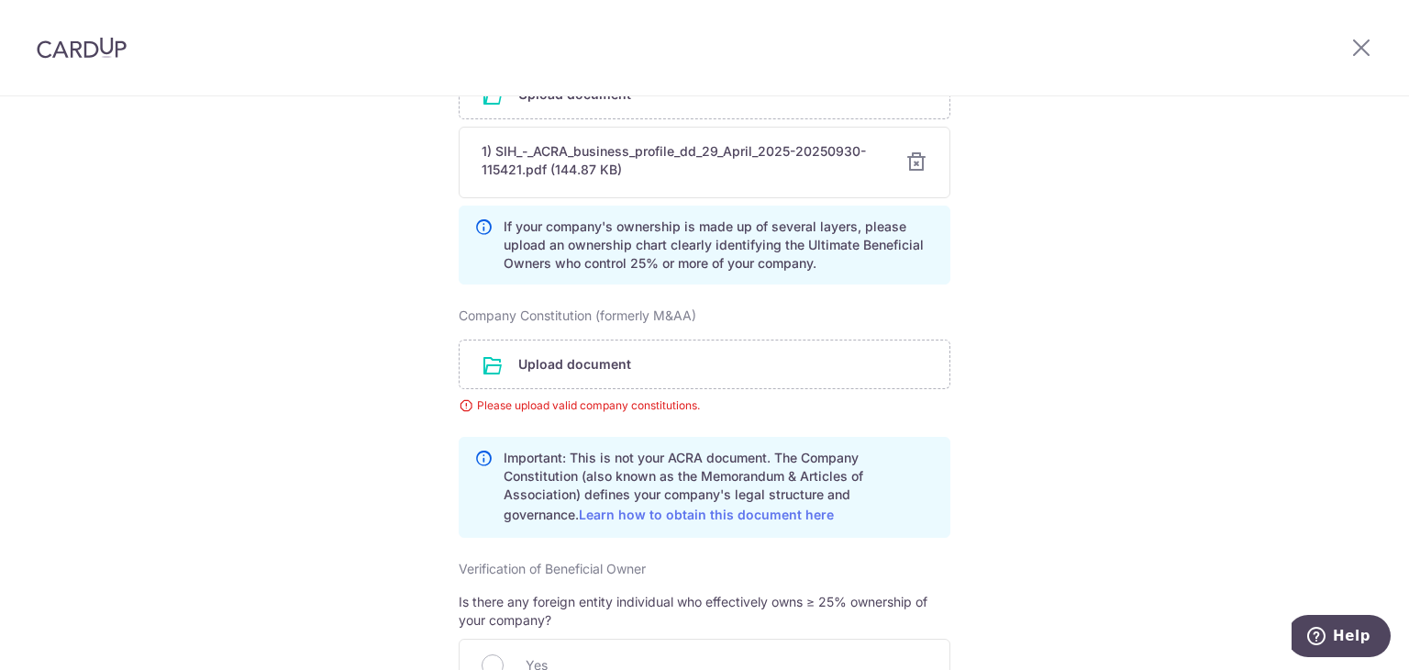
scroll to position [1528, 0]
click at [688, 350] on input "file" at bounding box center [705, 362] width 490 height 48
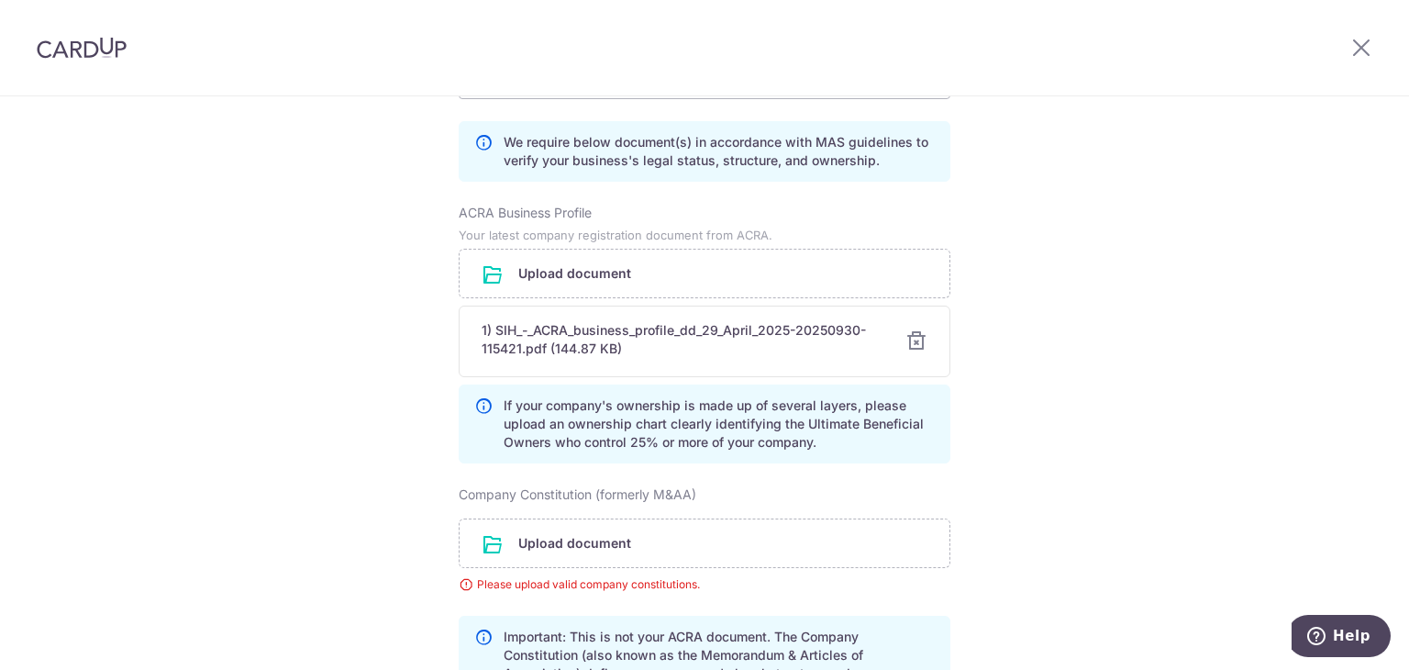
scroll to position [1344, 0]
click at [385, 331] on div "Review the company details Company details View all The following details are r…" at bounding box center [704, 57] width 1409 height 2610
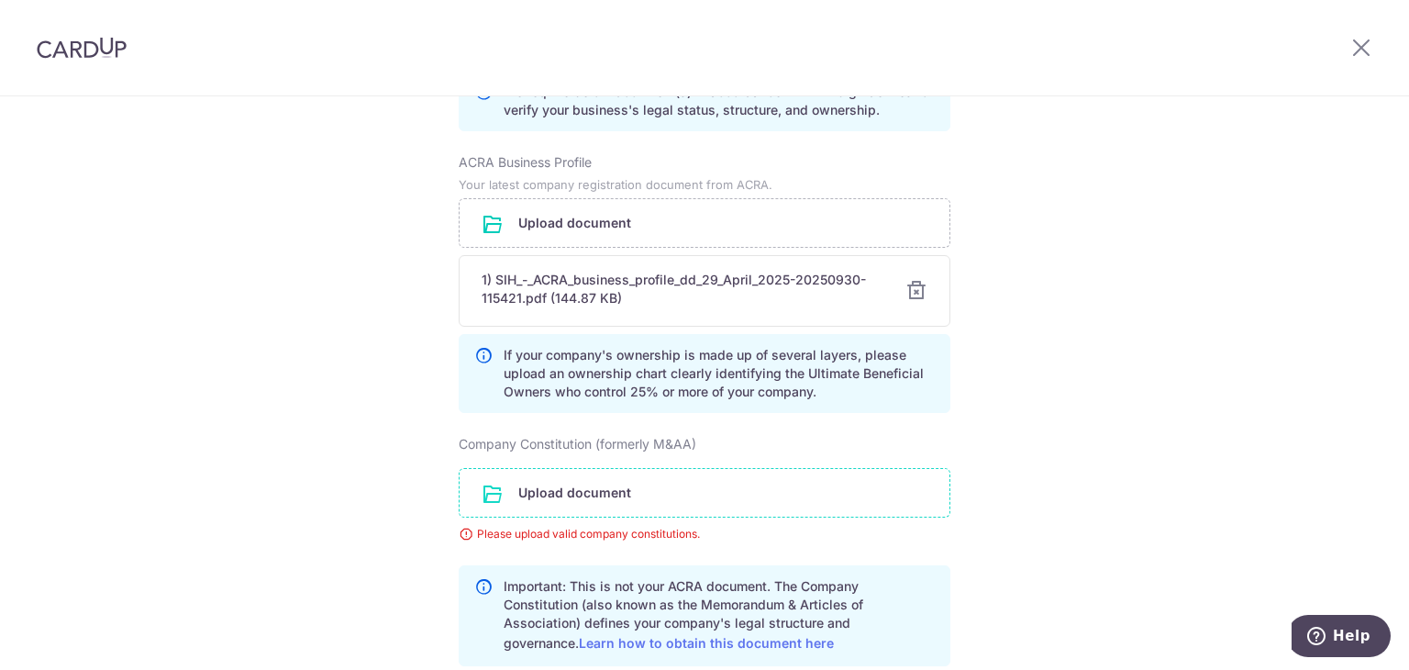
scroll to position [1436, 0]
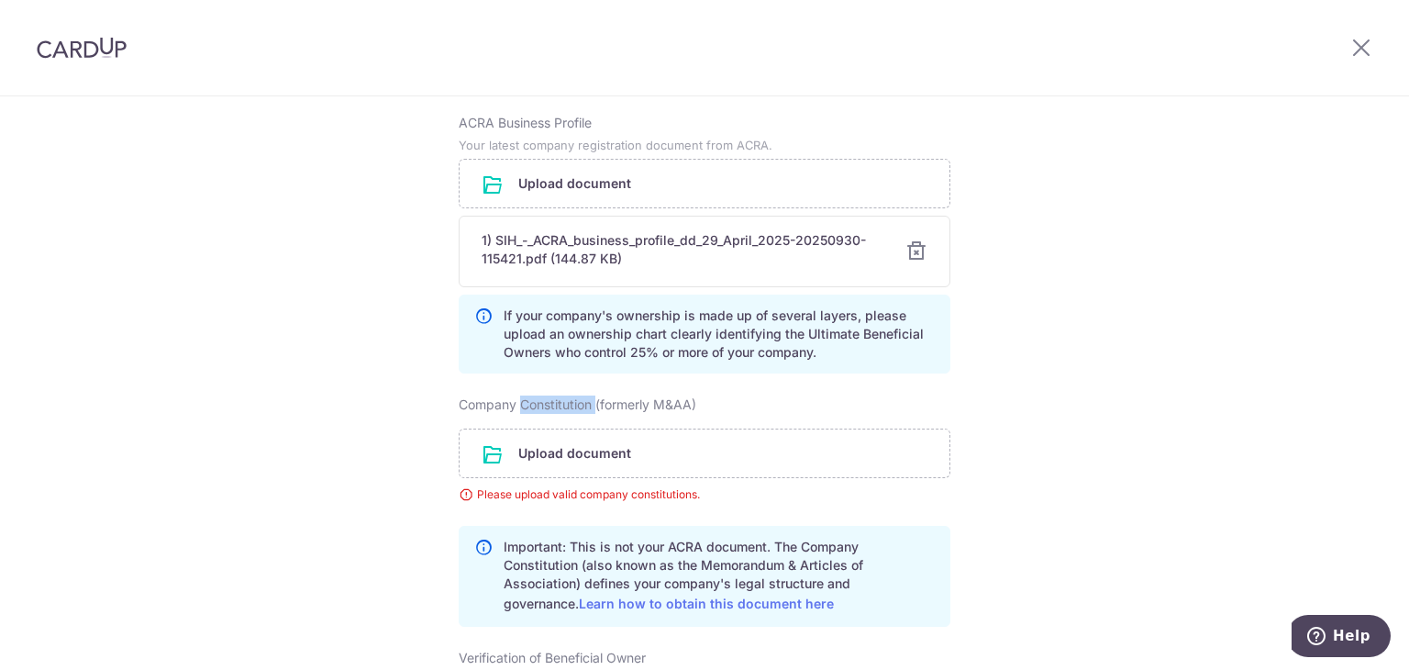
drag, startPoint x: 517, startPoint y: 383, endPoint x: 594, endPoint y: 380, distance: 77.1
click at [594, 395] on label "Company Constitution (formerly M&AA)" at bounding box center [578, 404] width 238 height 18
copy label "Constitution"
click at [706, 395] on div "Company Constitution (formerly M&AA)" at bounding box center [705, 404] width 492 height 18
drag, startPoint x: 706, startPoint y: 380, endPoint x: 457, endPoint y: 384, distance: 249.6
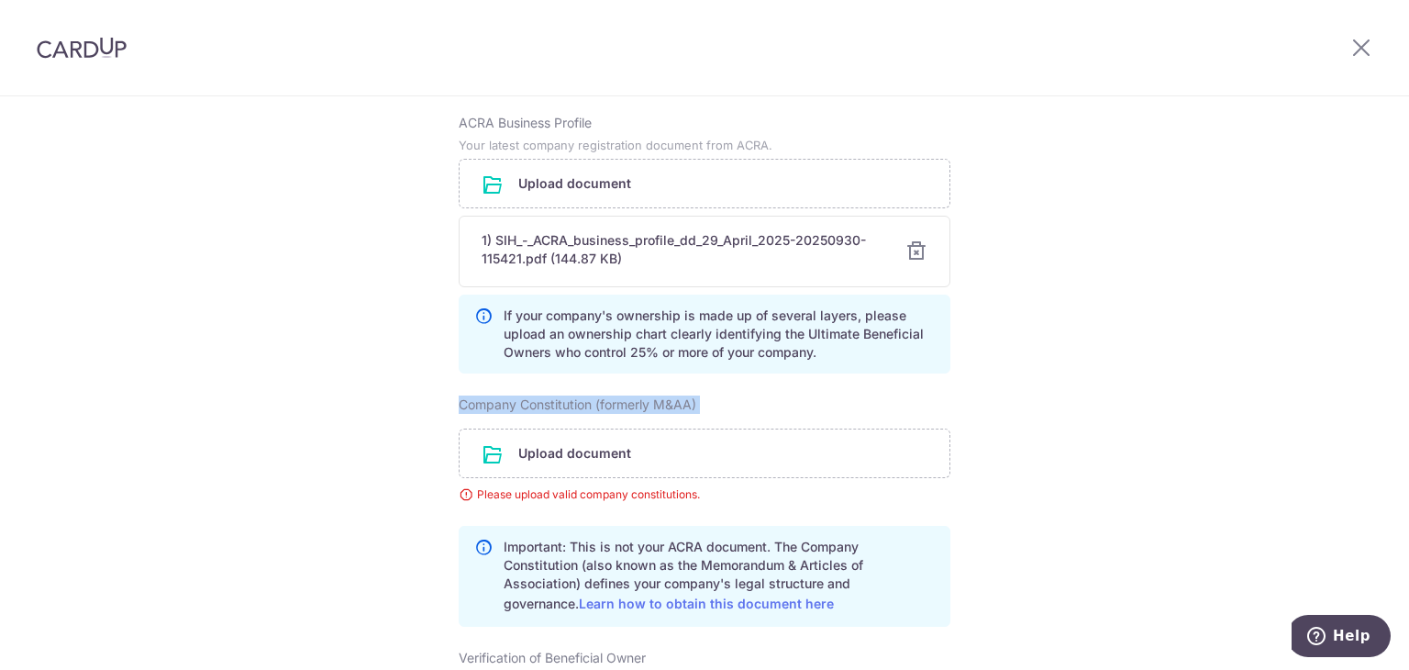
click at [459, 395] on div "Company Constitution (formerly M&AA)" at bounding box center [705, 404] width 492 height 18
copy div "Company Constitution (formerly M&AA)"
